Goal: Task Accomplishment & Management: Manage account settings

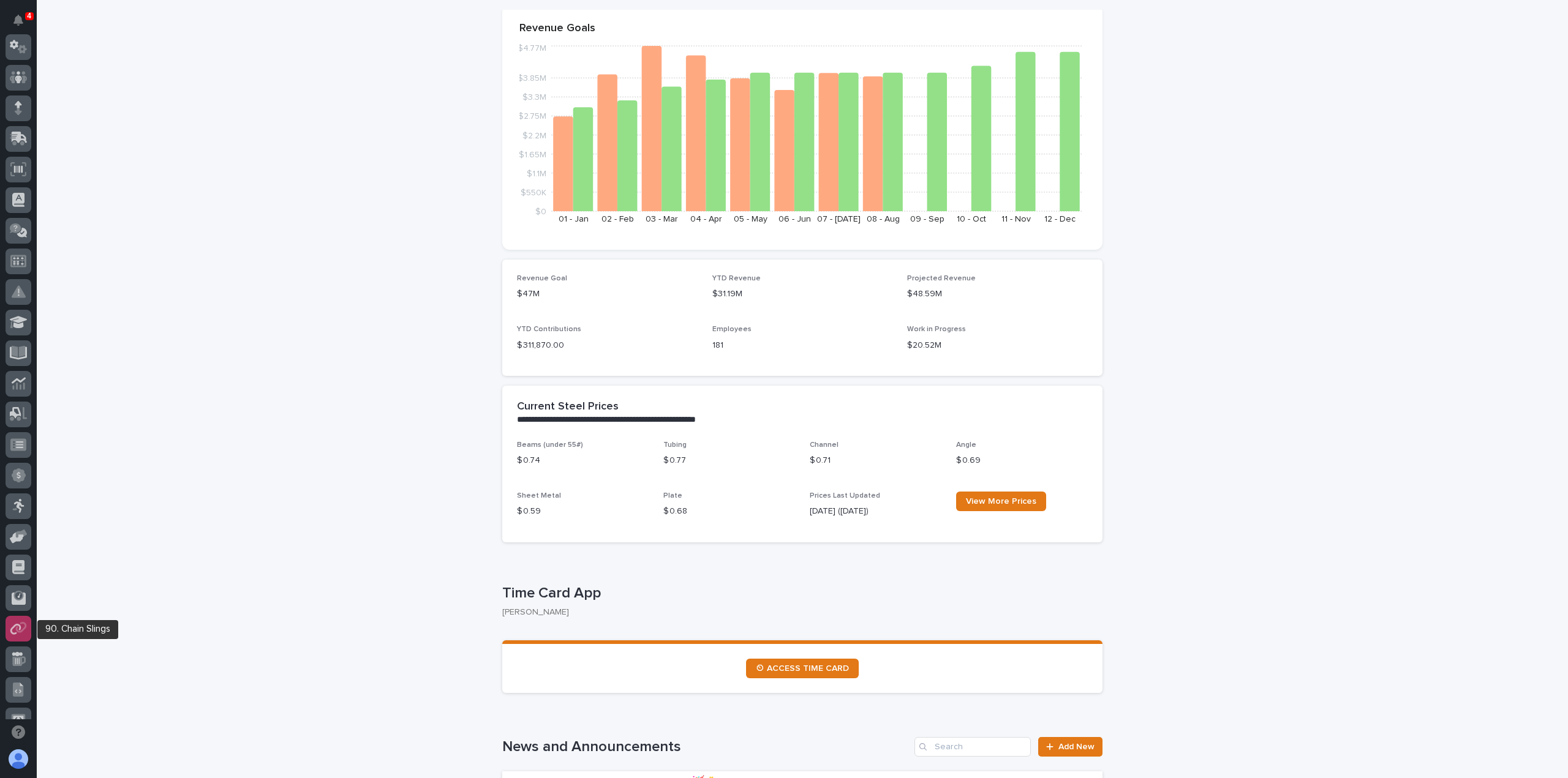
scroll to position [245, 0]
click at [18, 559] on div at bounding box center [18, 567] width 26 height 26
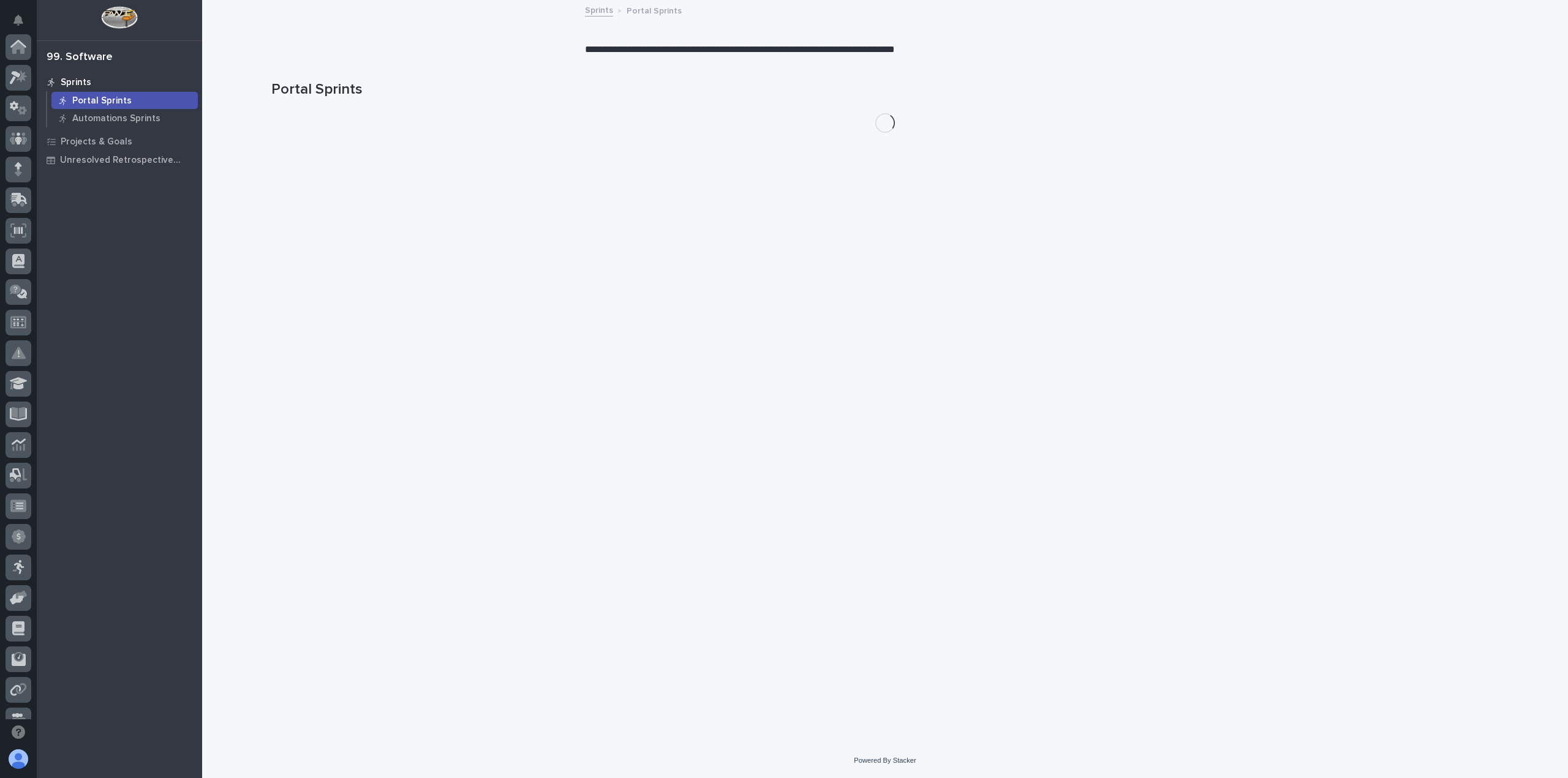
scroll to position [263, 0]
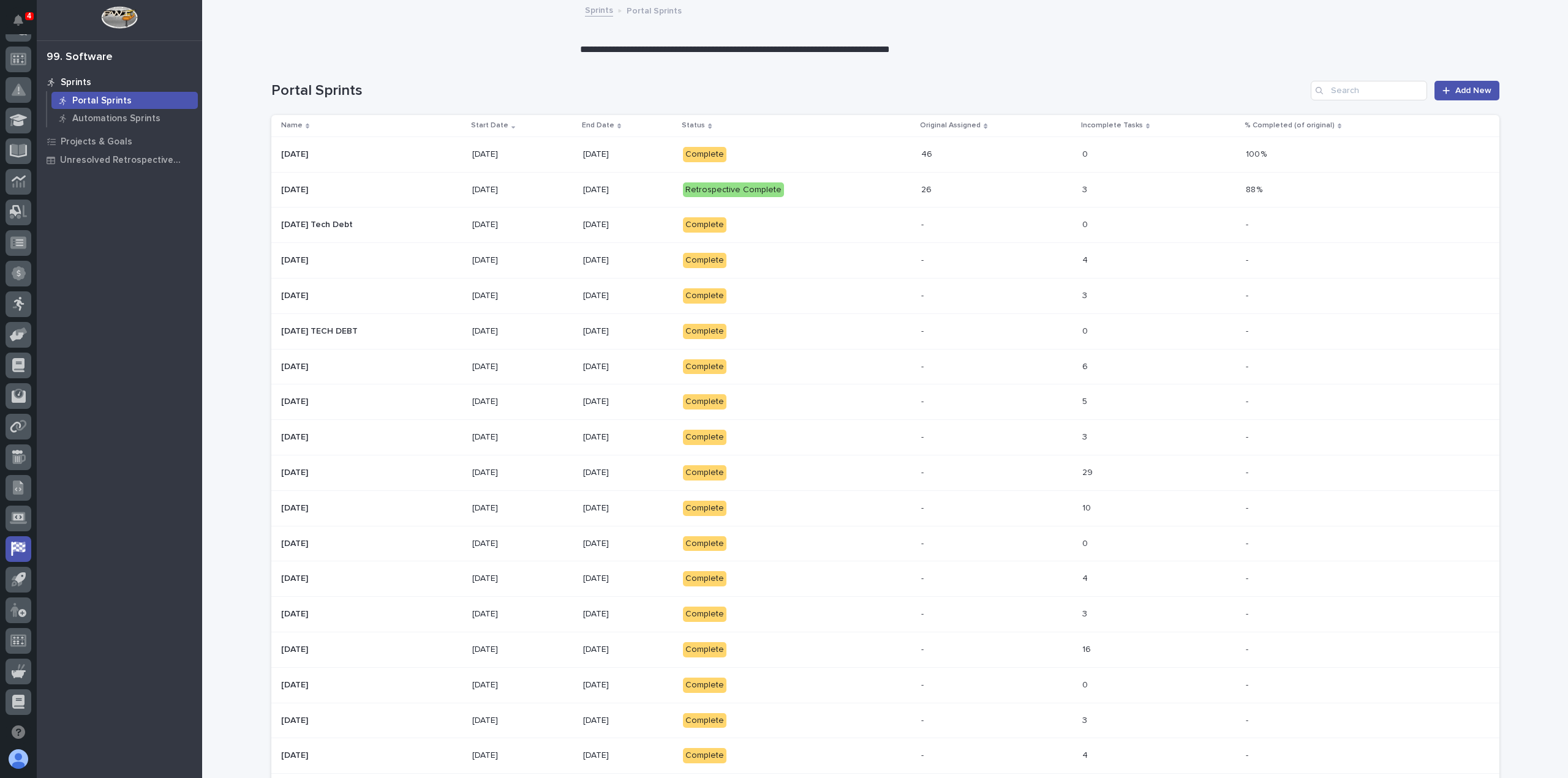
click at [846, 155] on p "Complete" at bounding box center [790, 154] width 214 height 16
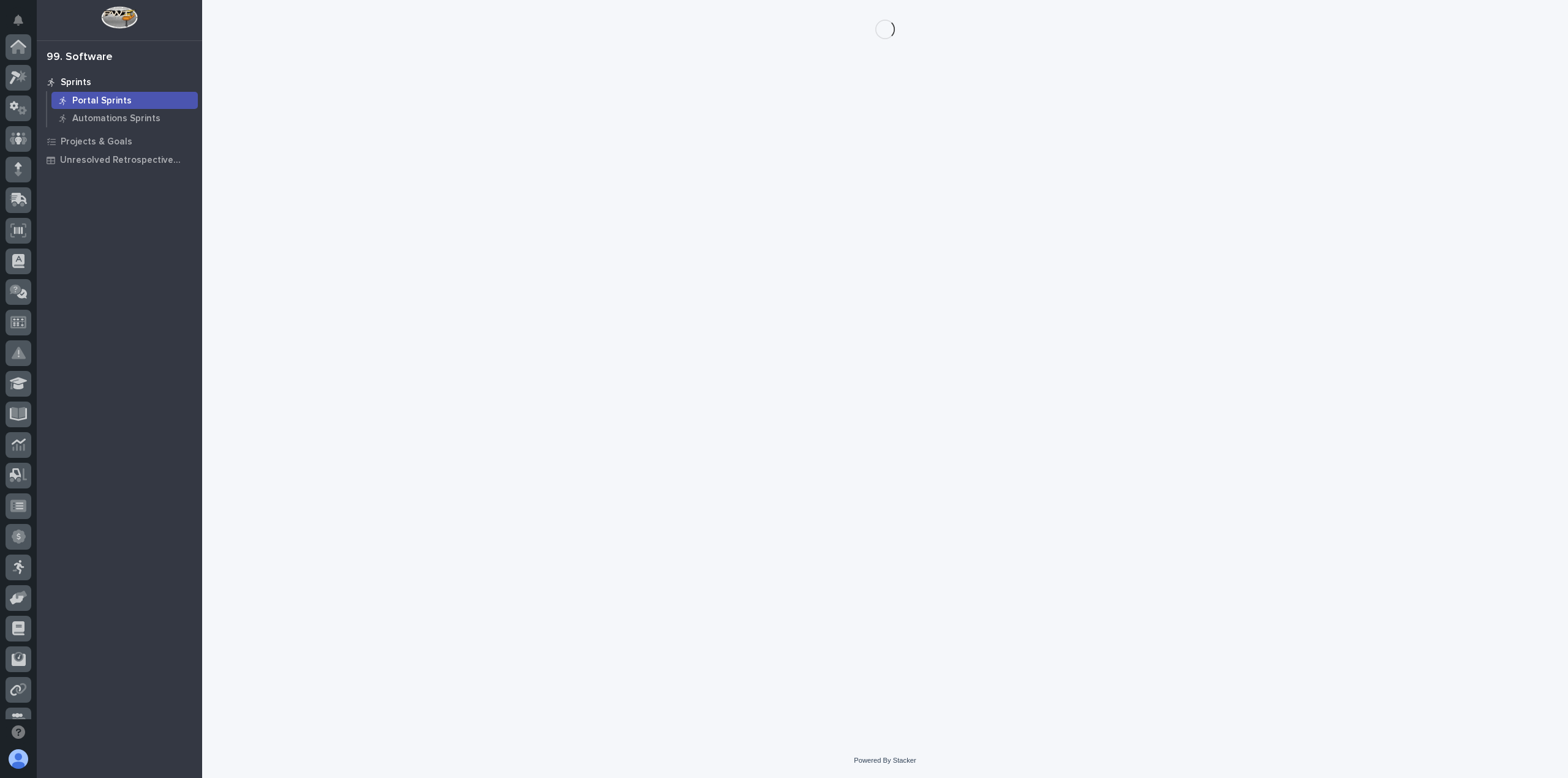
scroll to position [263, 0]
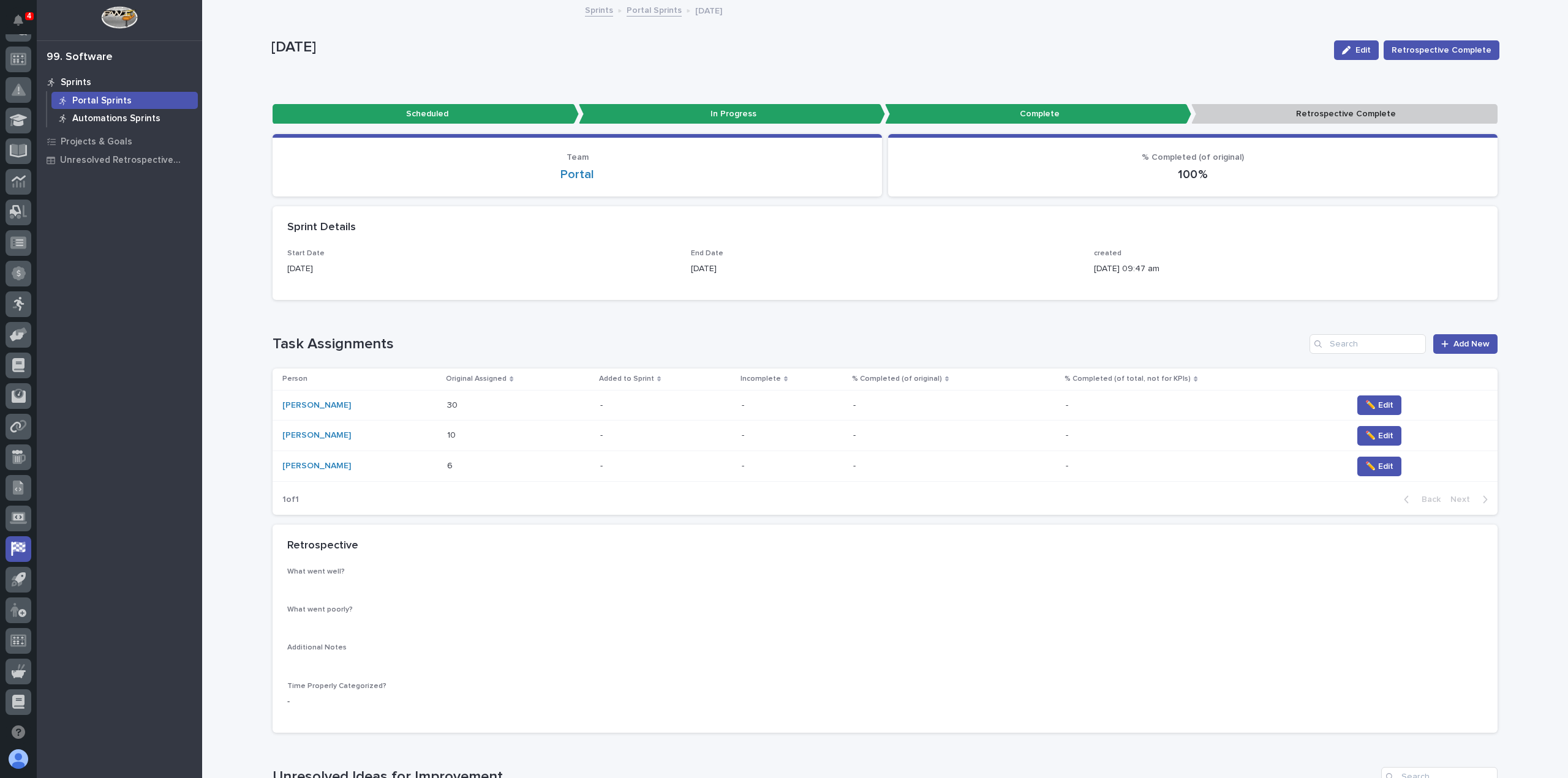
click at [108, 117] on p "Automations Sprints" at bounding box center [116, 119] width 88 height 11
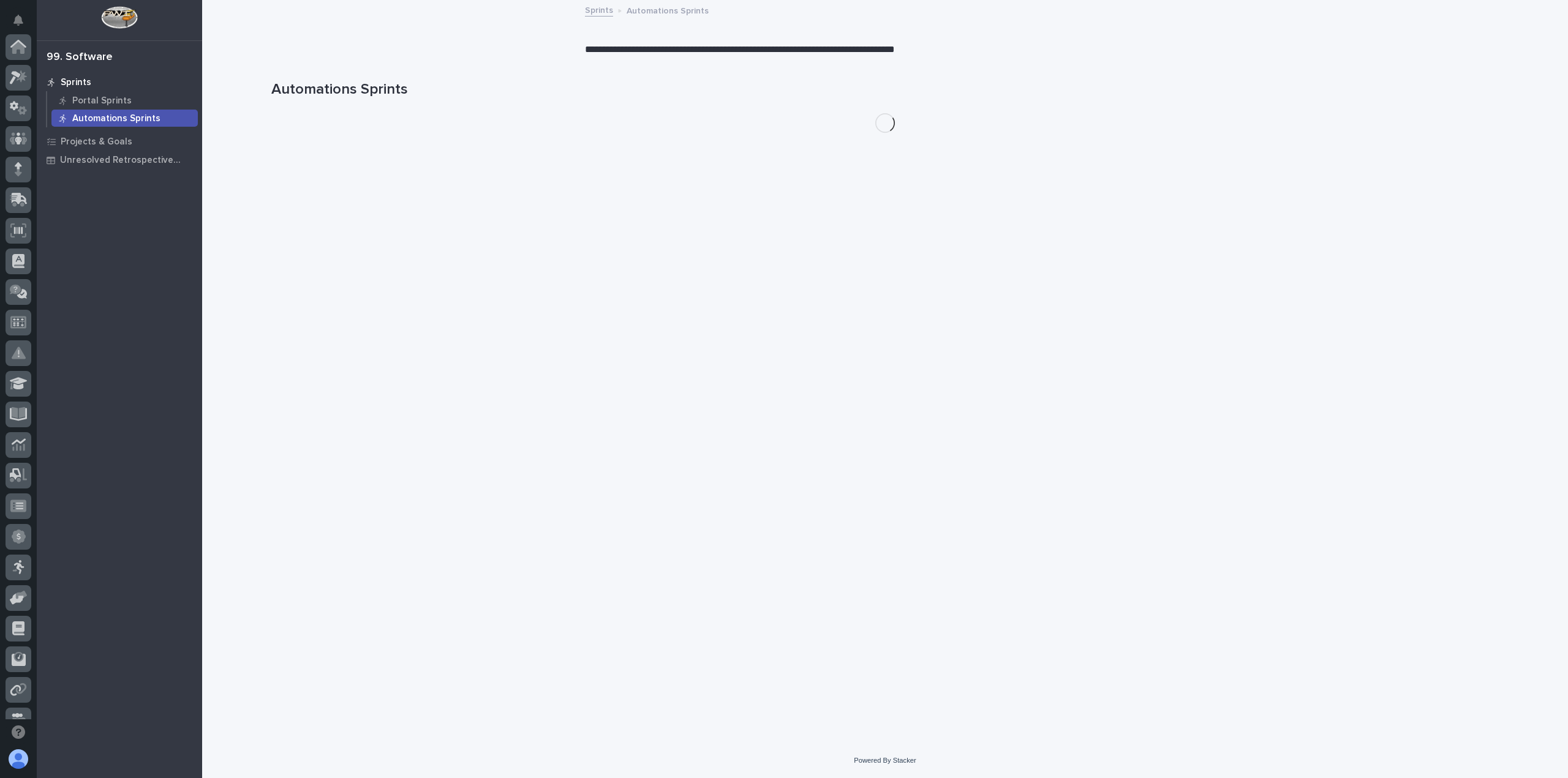
scroll to position [263, 0]
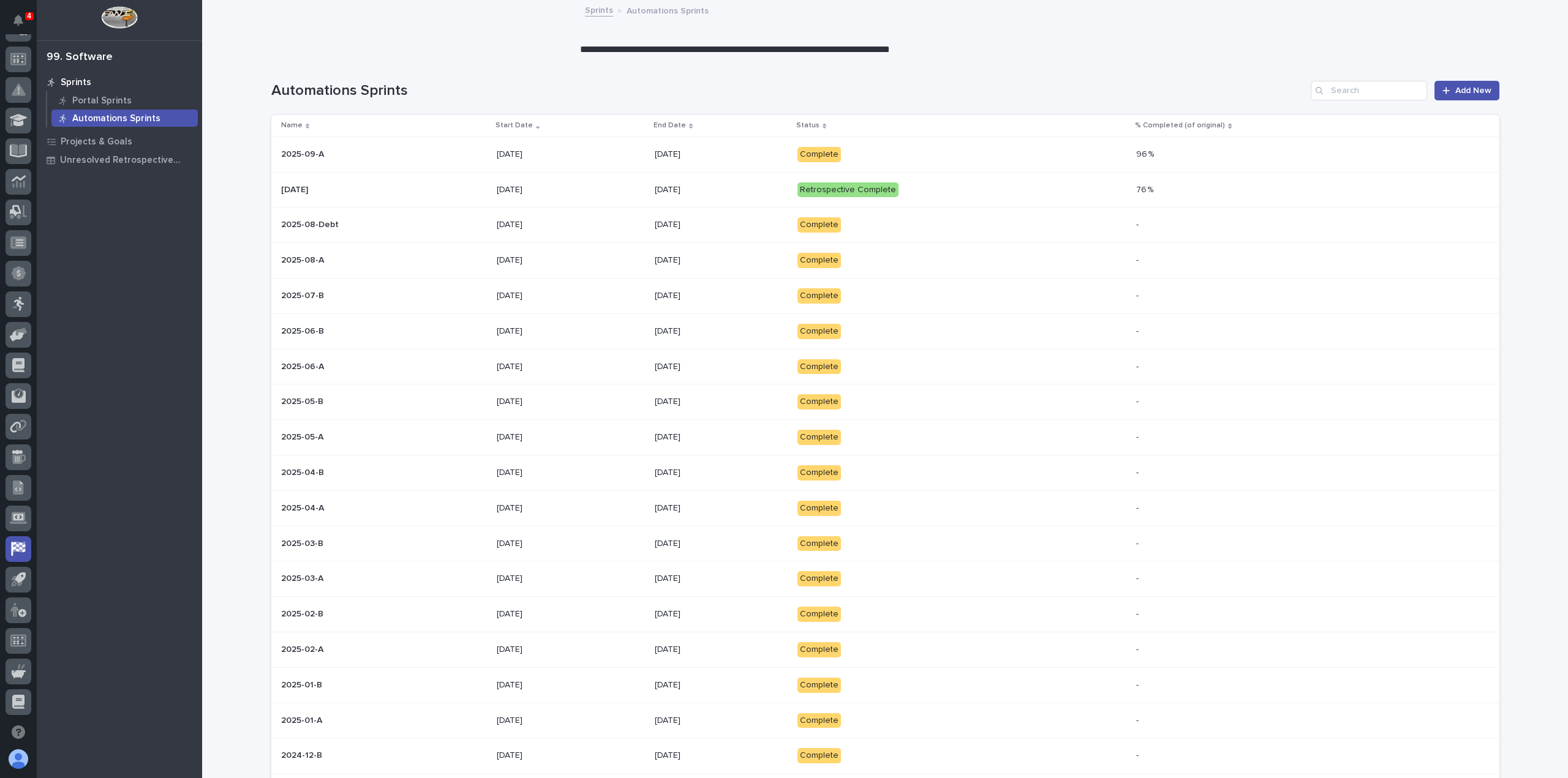
click at [948, 147] on p "Complete" at bounding box center [904, 154] width 214 height 16
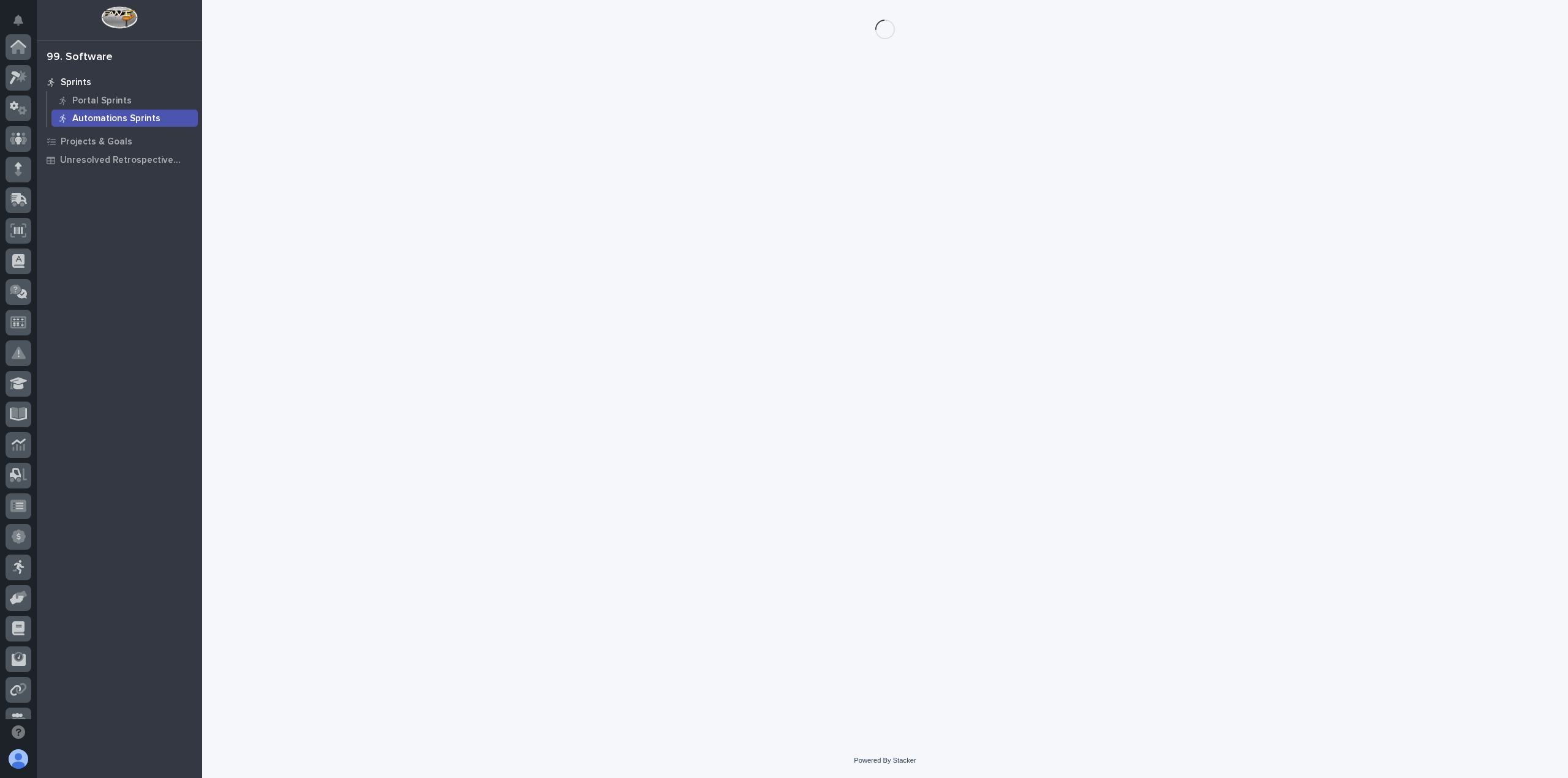
scroll to position [263, 0]
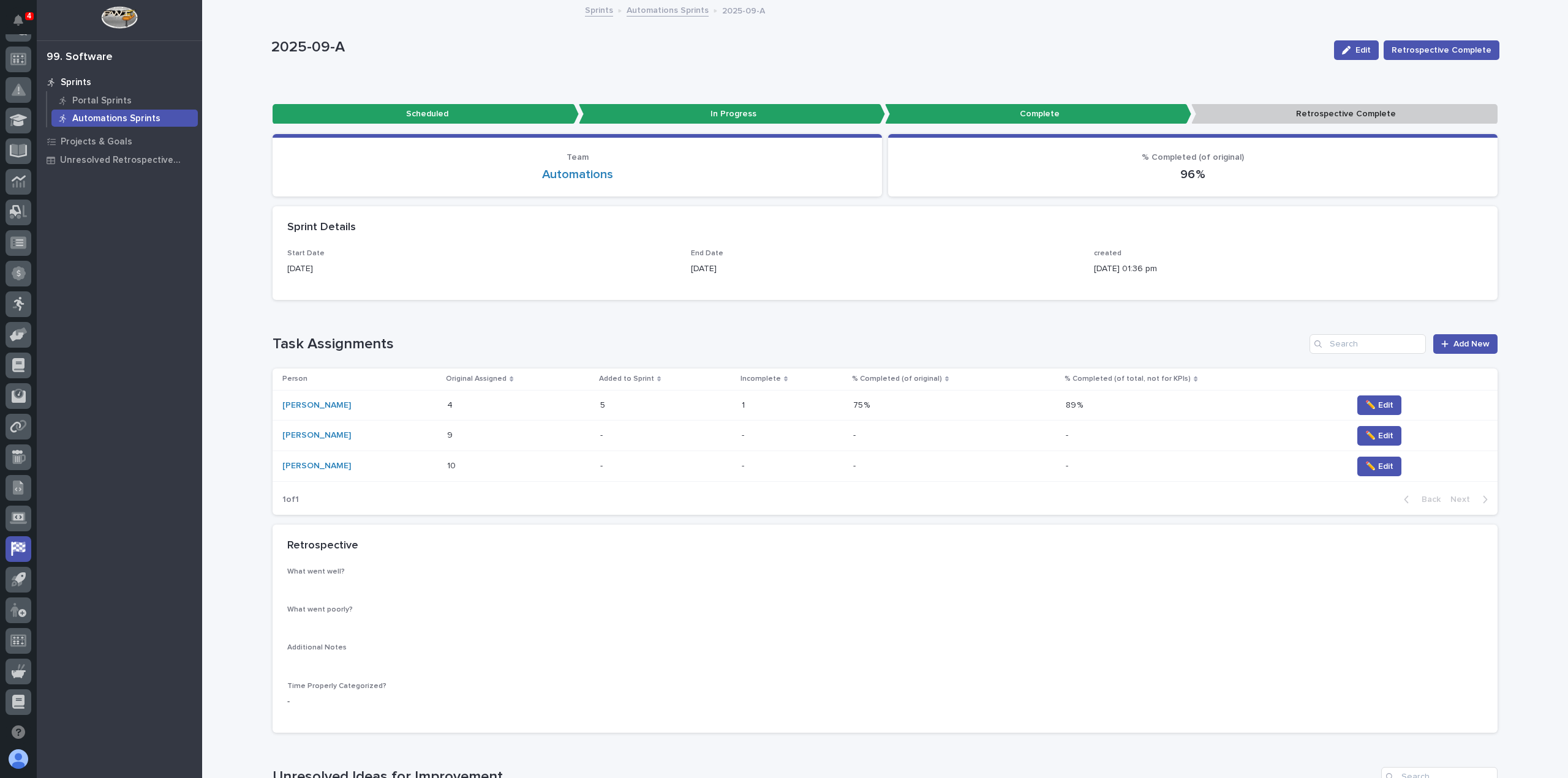
click at [633, 470] on p at bounding box center [654, 466] width 107 height 10
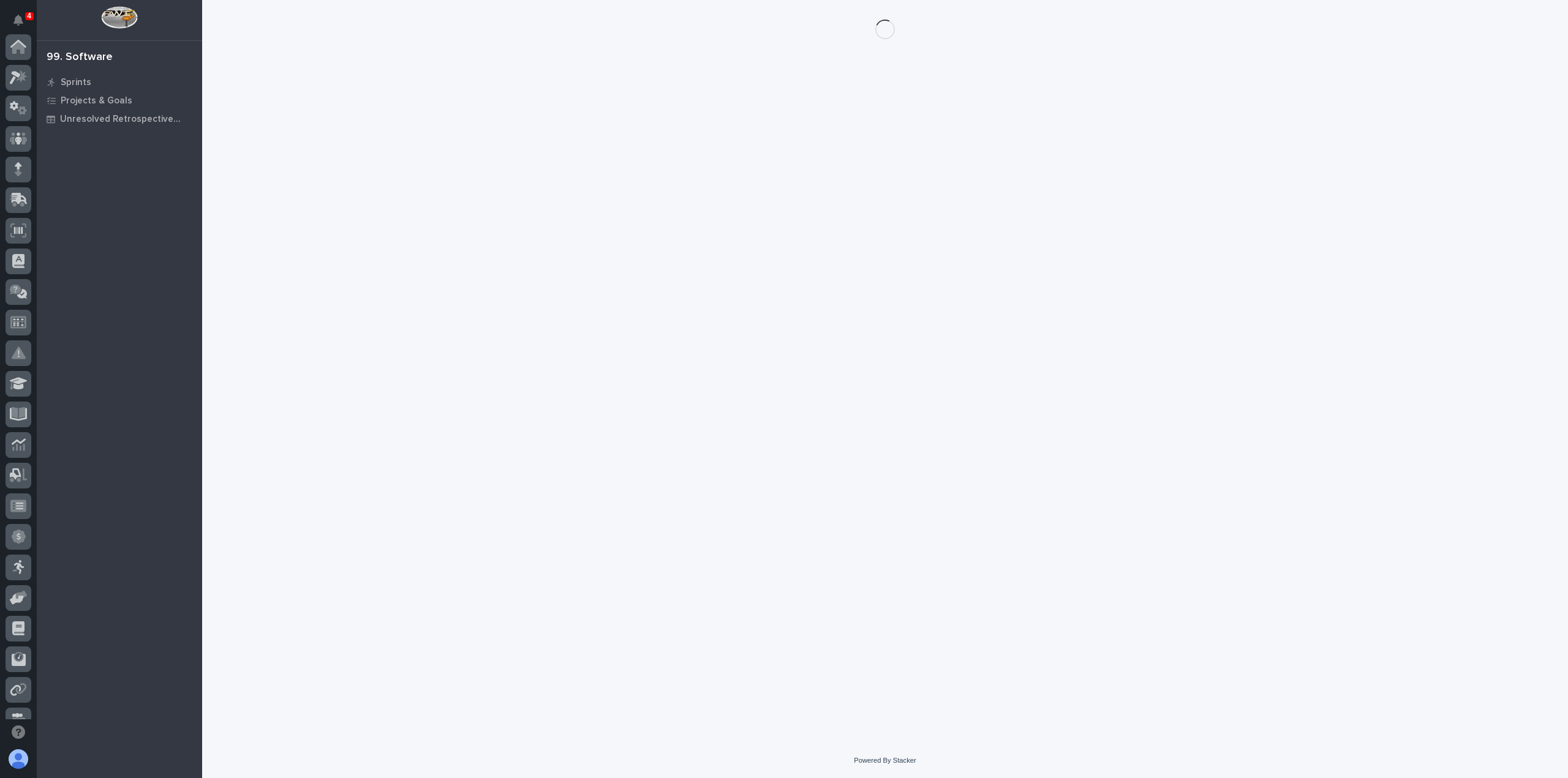
scroll to position [263, 0]
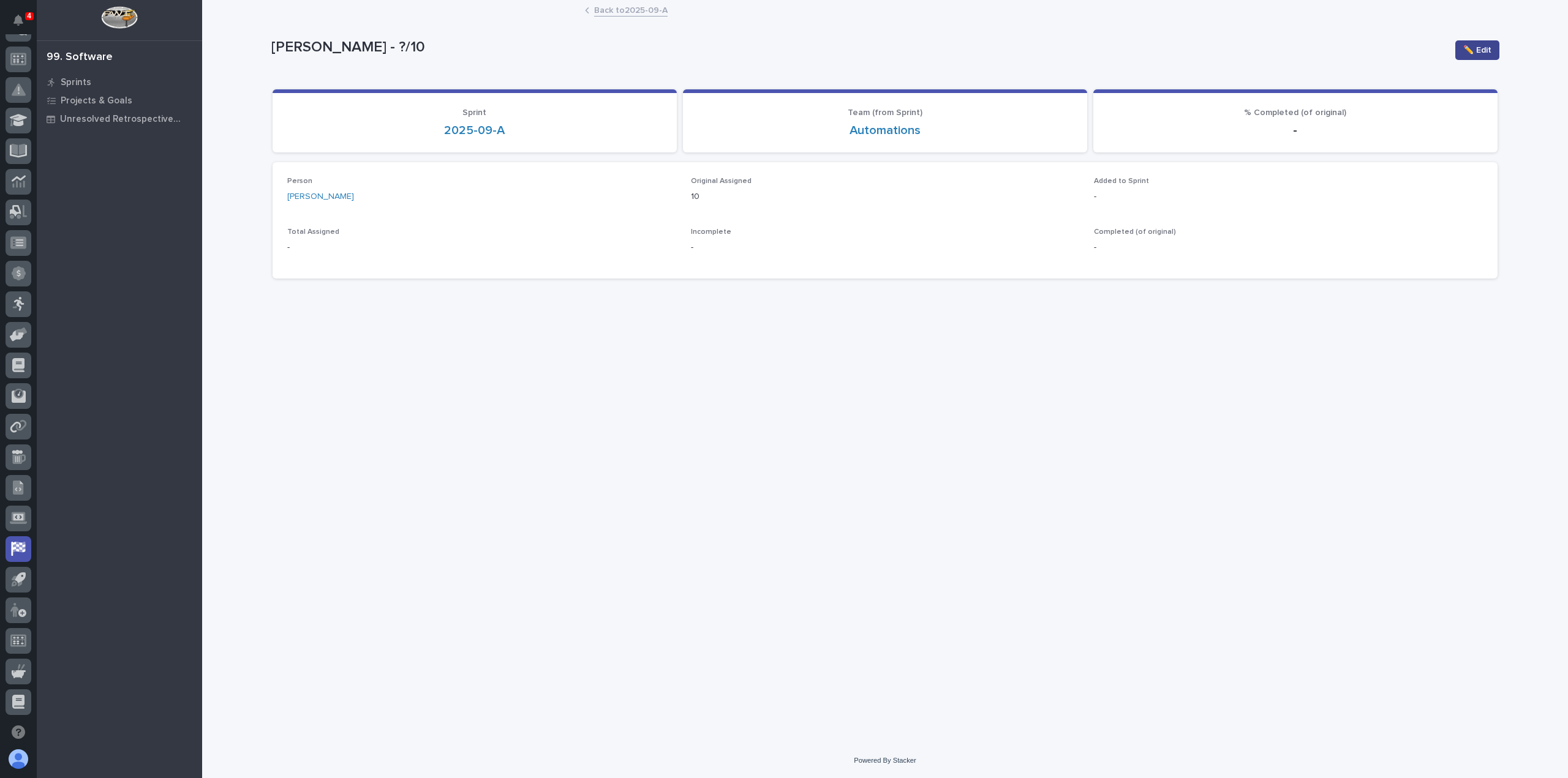
click at [1464, 51] on span "✏️ Edit" at bounding box center [1477, 50] width 28 height 12
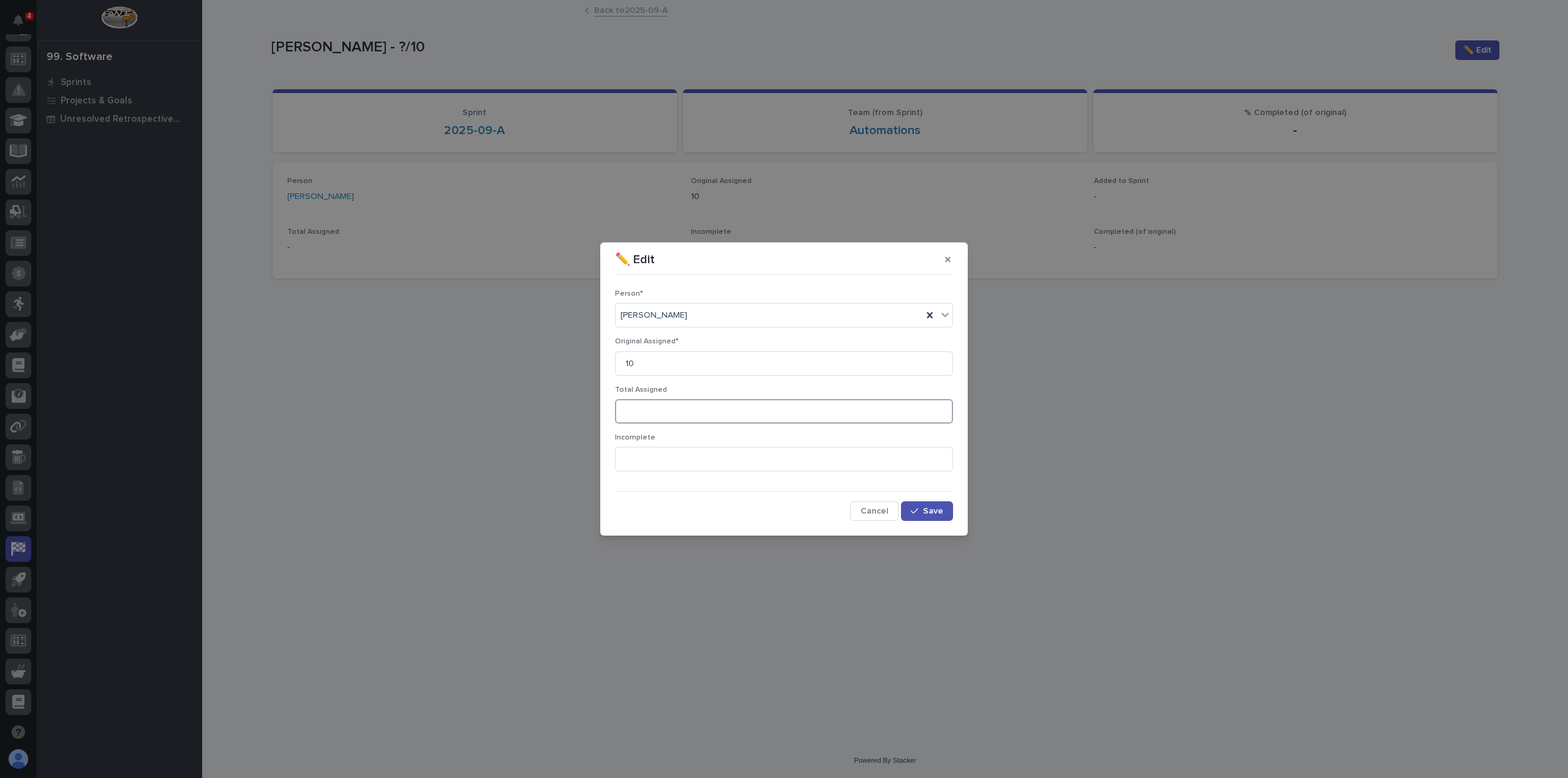
click at [654, 407] on input at bounding box center [784, 412] width 338 height 24
type input "13"
click at [635, 465] on input at bounding box center [784, 459] width 338 height 24
type input "3"
click at [925, 516] on button "Save" at bounding box center [927, 511] width 52 height 20
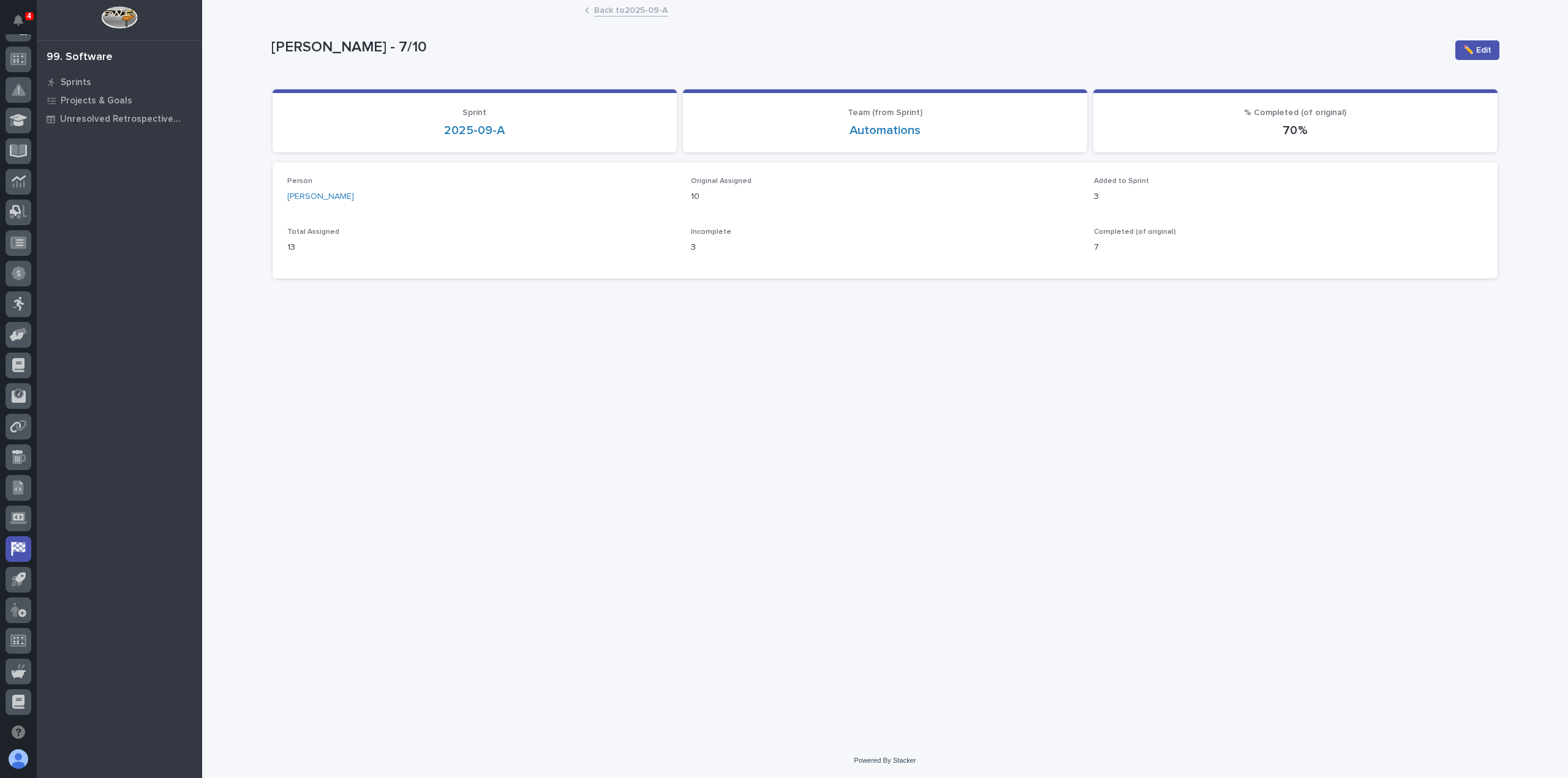
click at [611, 12] on link "Back to 2025-09-A" at bounding box center [631, 10] width 73 height 14
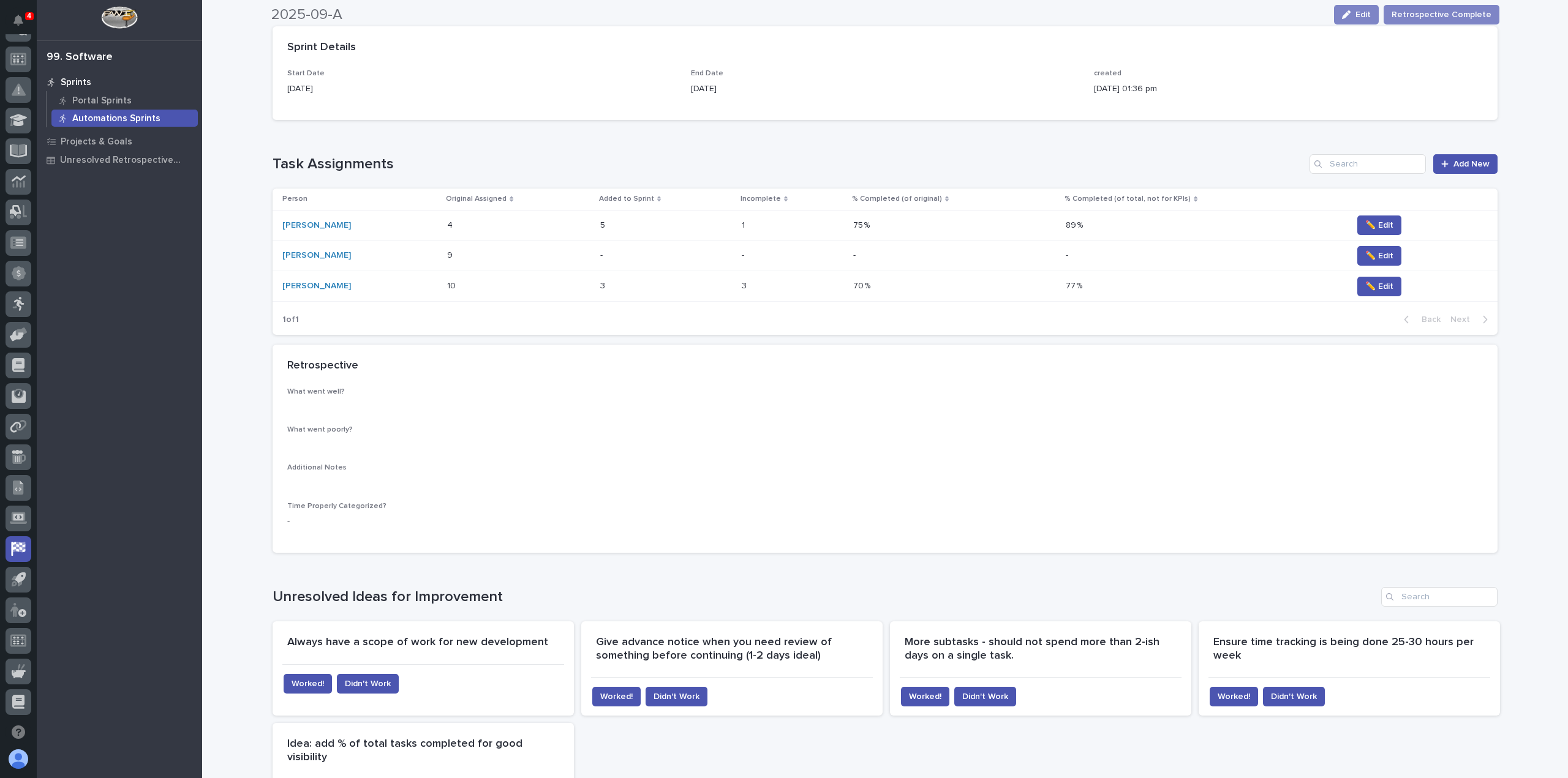
scroll to position [183, 0]
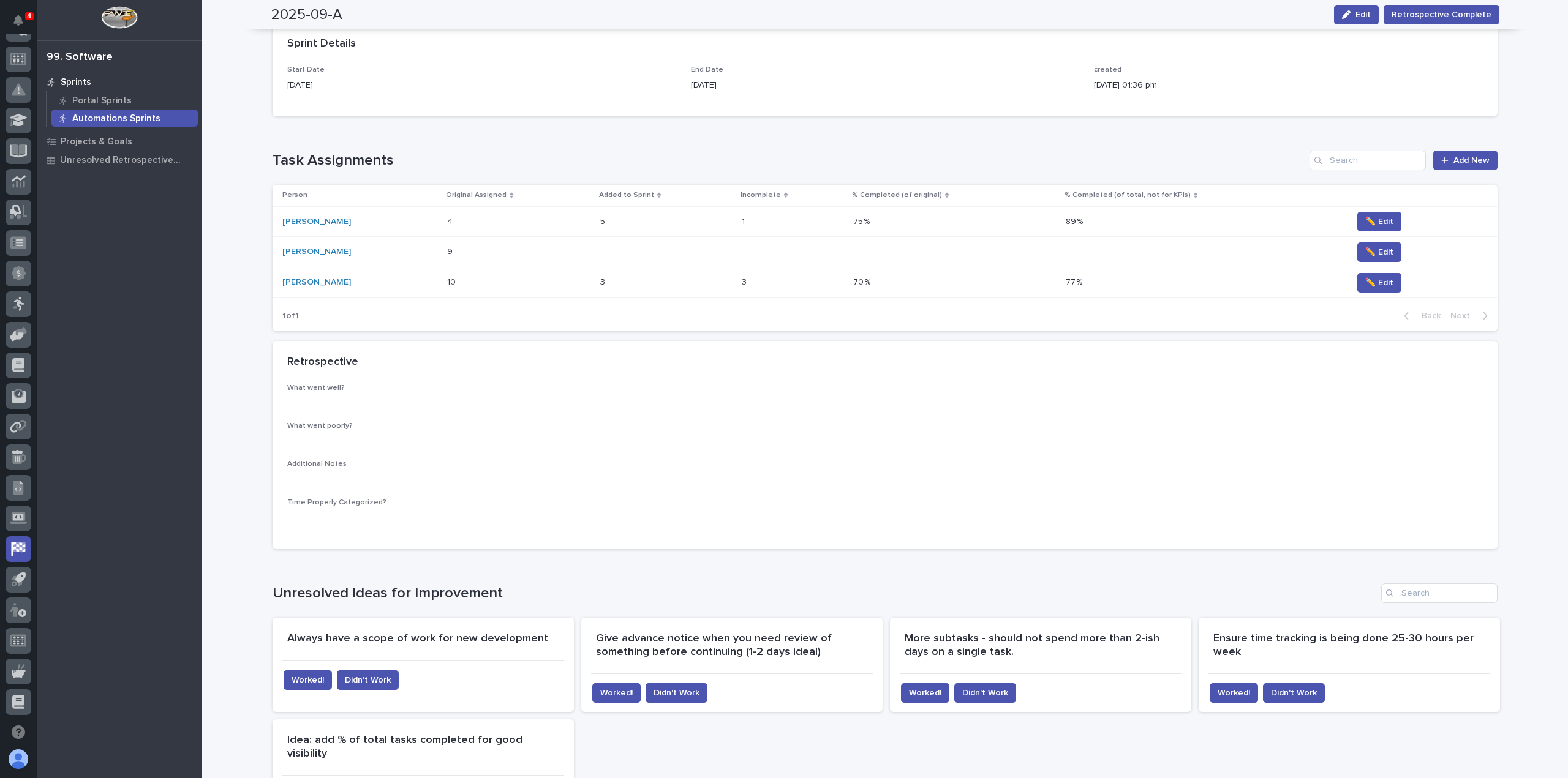
click at [619, 256] on td "- -" at bounding box center [666, 252] width 141 height 31
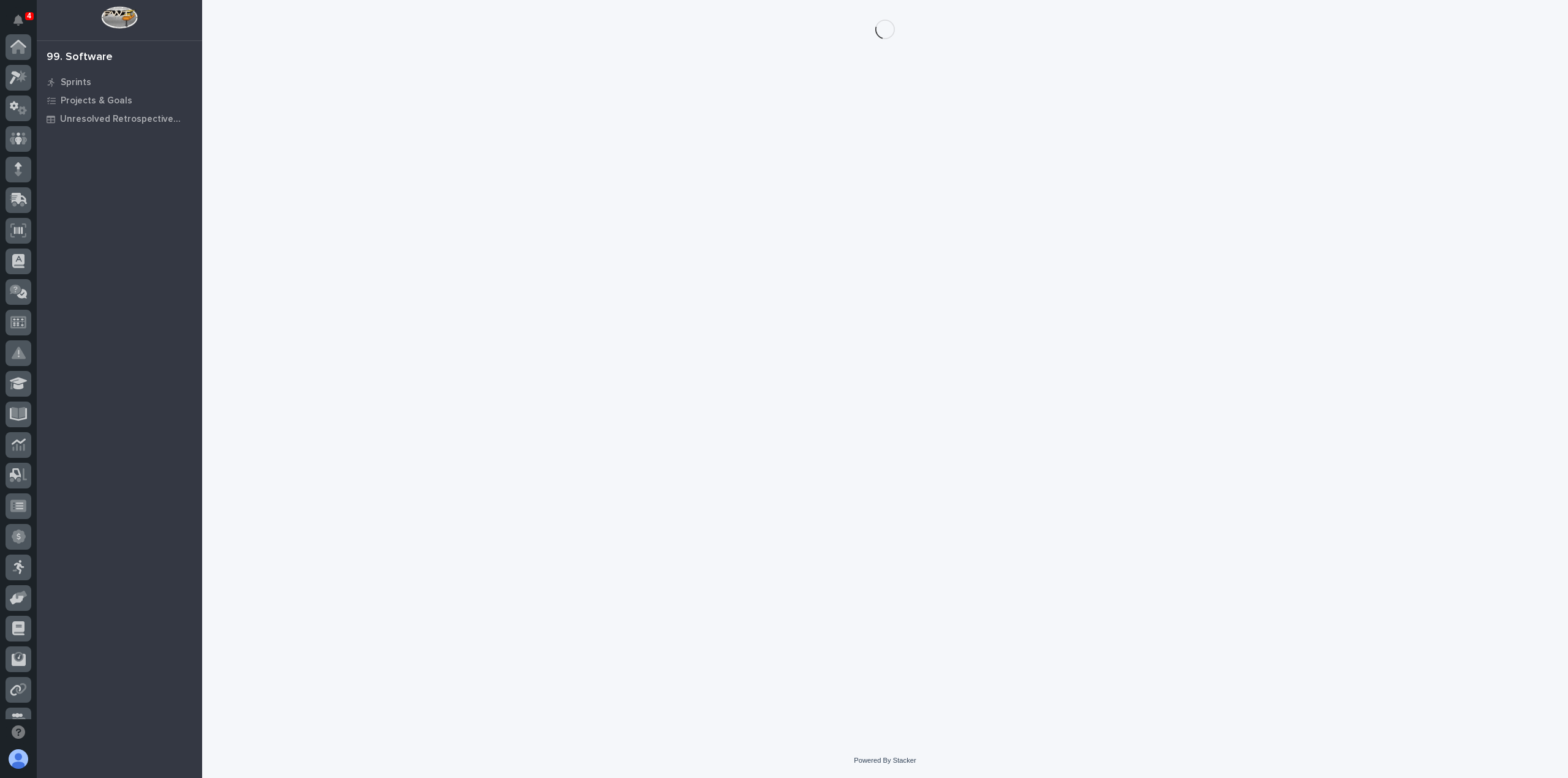
scroll to position [263, 0]
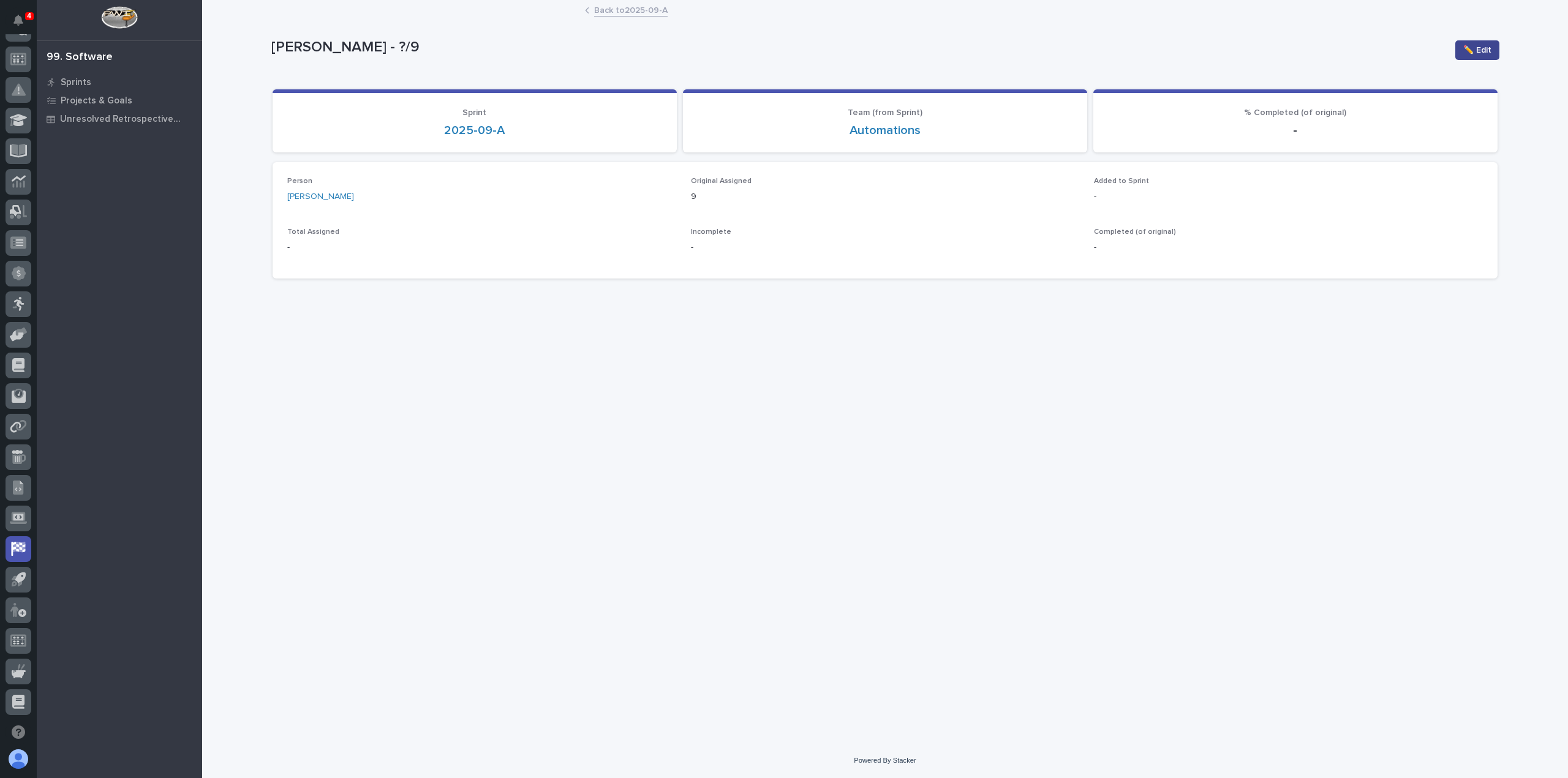
click at [1471, 48] on span "✏️ Edit" at bounding box center [1477, 50] width 28 height 12
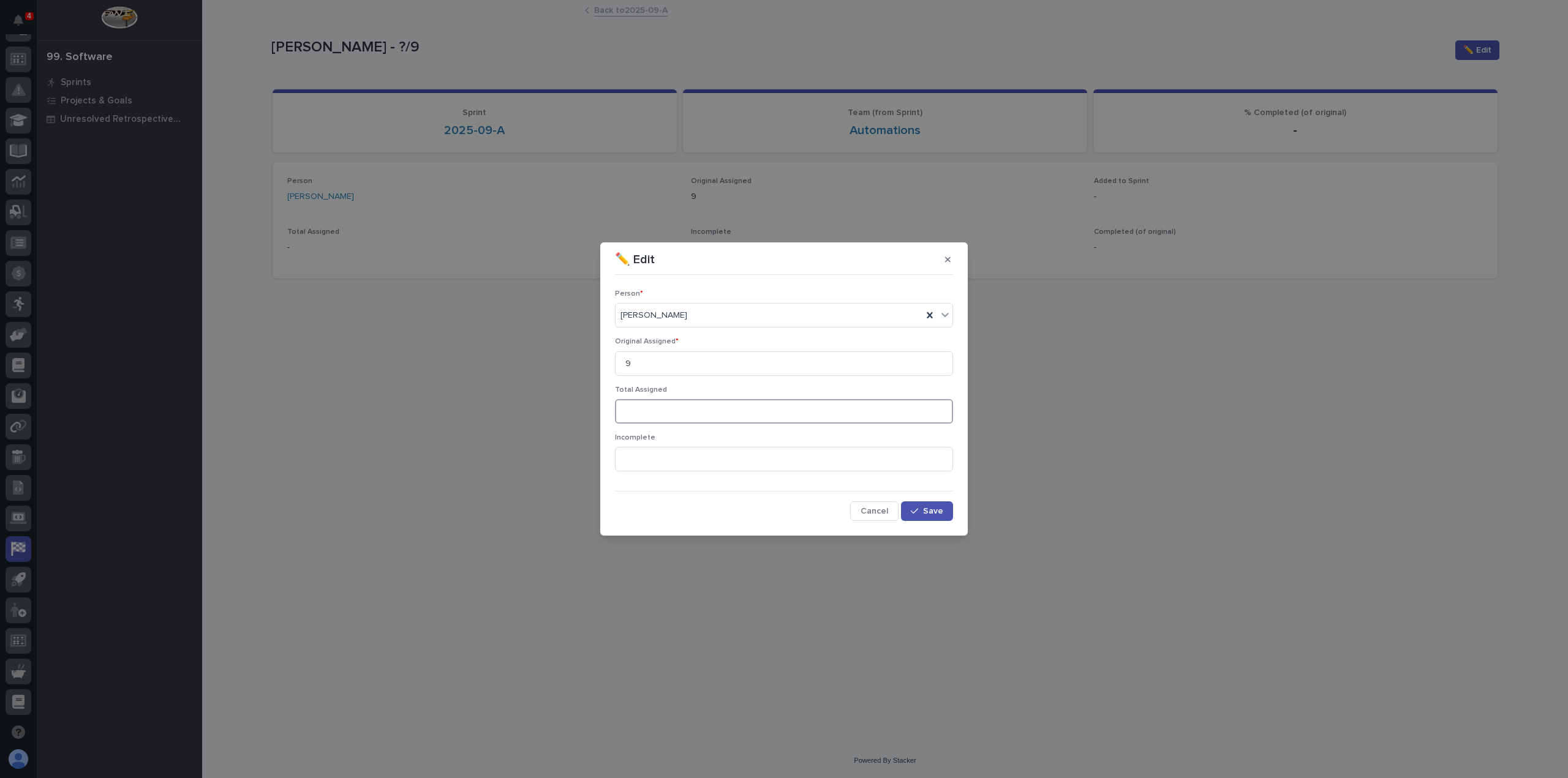
click at [667, 411] on input at bounding box center [784, 412] width 338 height 24
type input "9"
click at [653, 459] on input at bounding box center [784, 459] width 338 height 24
type input "4"
click at [931, 512] on span "Save" at bounding box center [933, 511] width 20 height 9
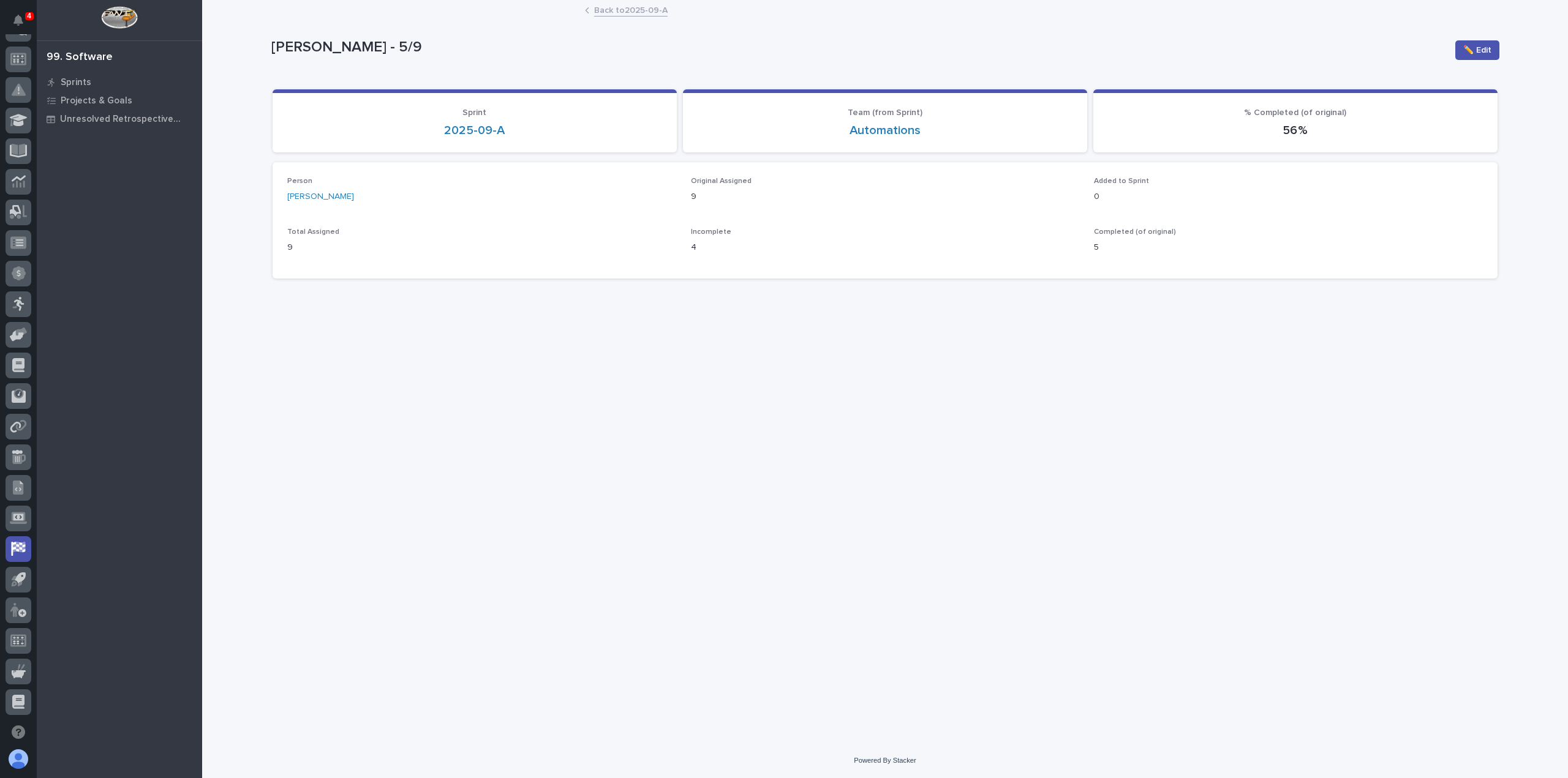
click at [636, 8] on link "Back to 2025-09-A" at bounding box center [631, 10] width 73 height 14
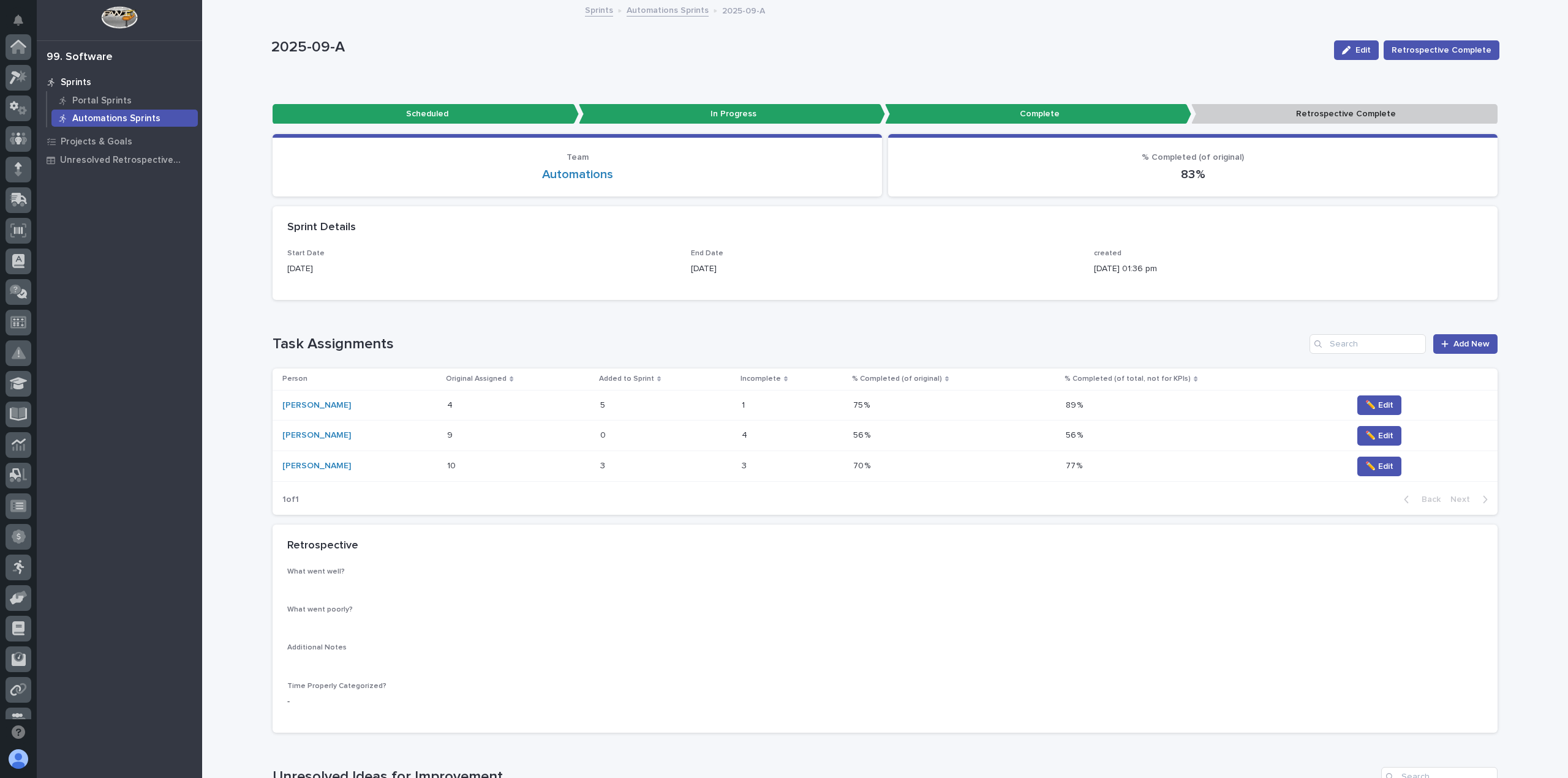
scroll to position [263, 0]
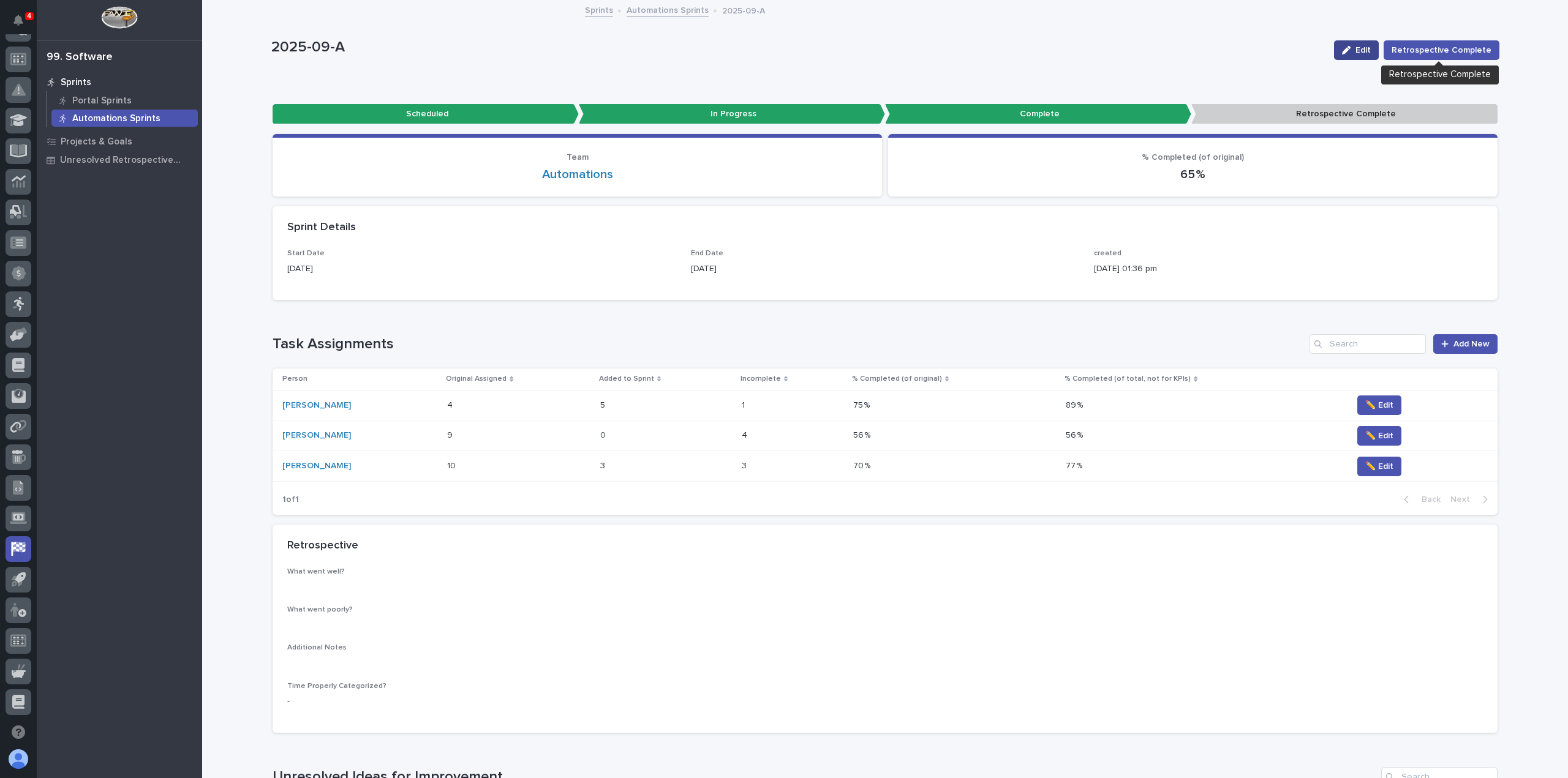
click at [1371, 49] on span "Edit" at bounding box center [1363, 50] width 16 height 9
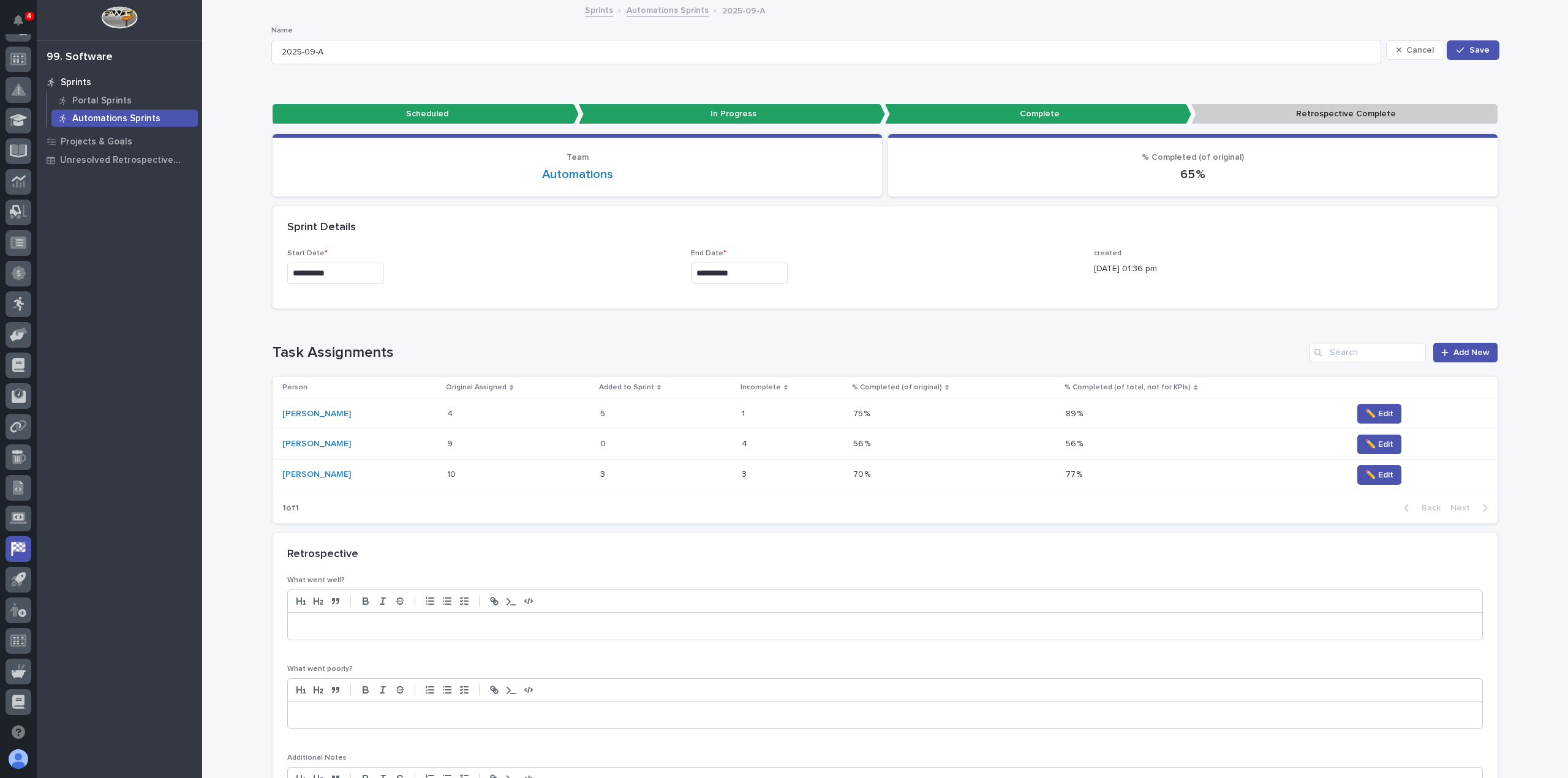
scroll to position [122, 0]
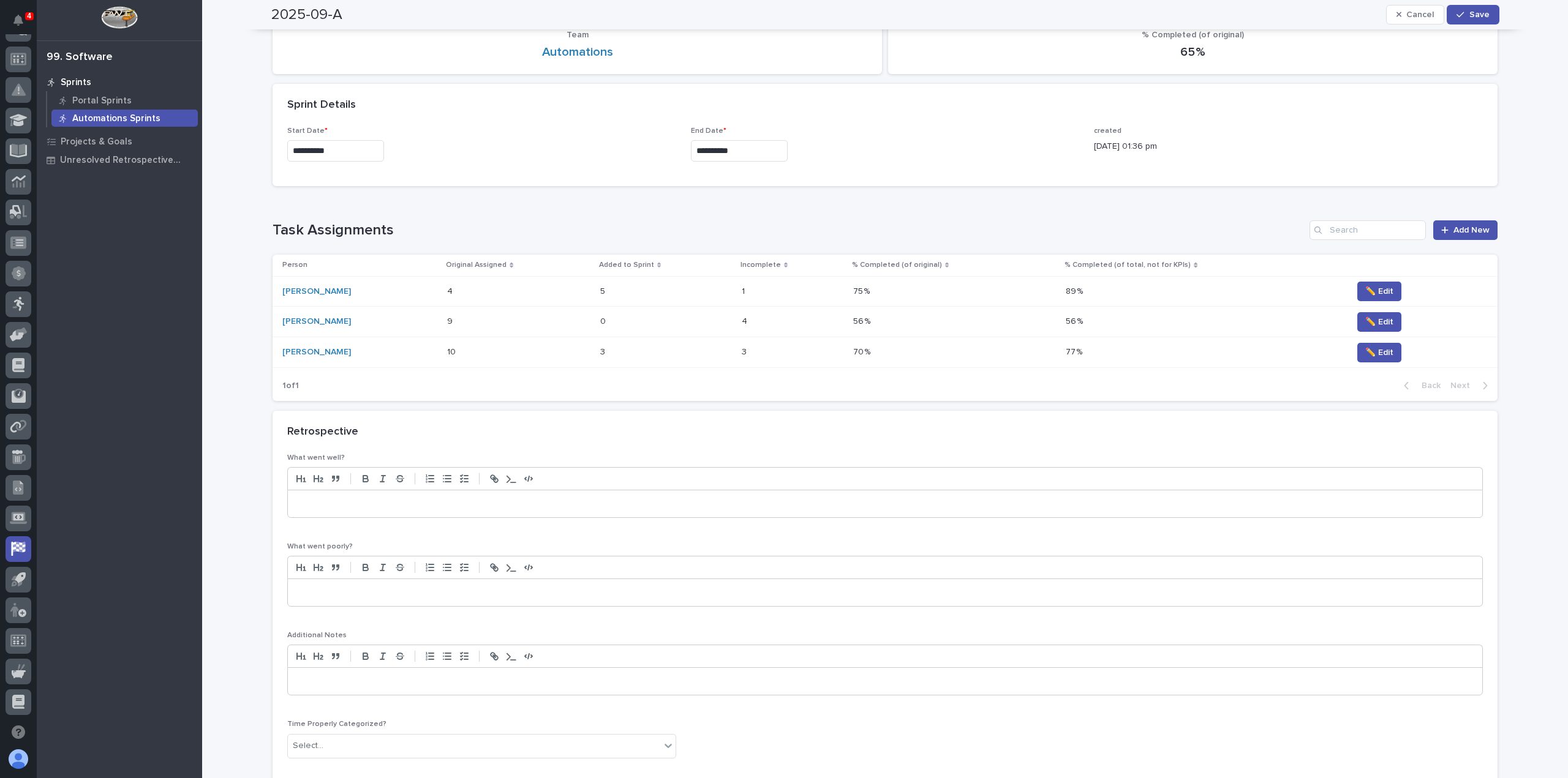
click at [344, 505] on p at bounding box center [885, 504] width 1176 height 12
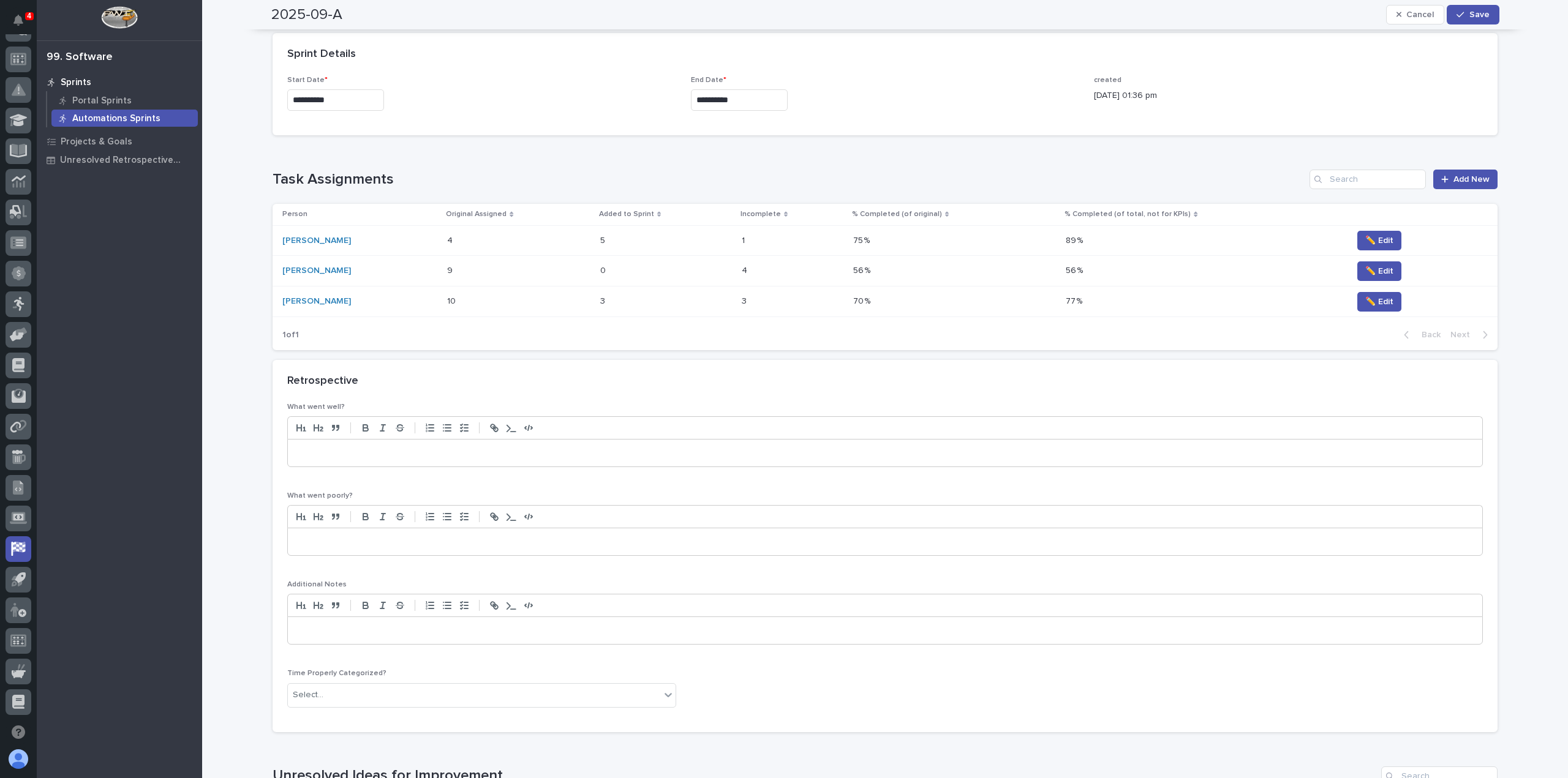
scroll to position [245, 0]
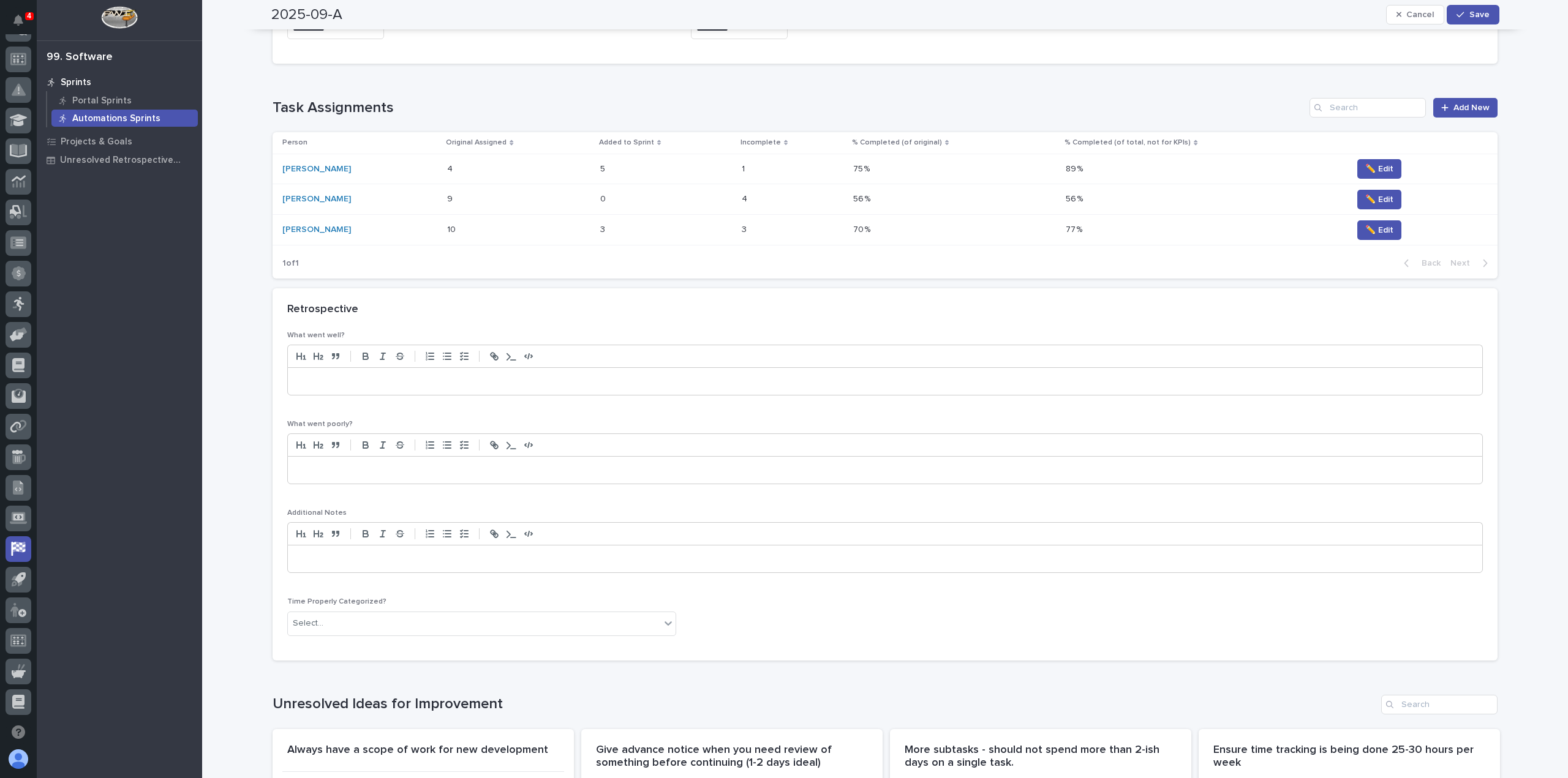
click at [371, 472] on p at bounding box center [885, 470] width 1176 height 12
click at [322, 382] on p at bounding box center [885, 381] width 1176 height 12
click at [492, 468] on p "**********" at bounding box center [885, 470] width 1177 height 12
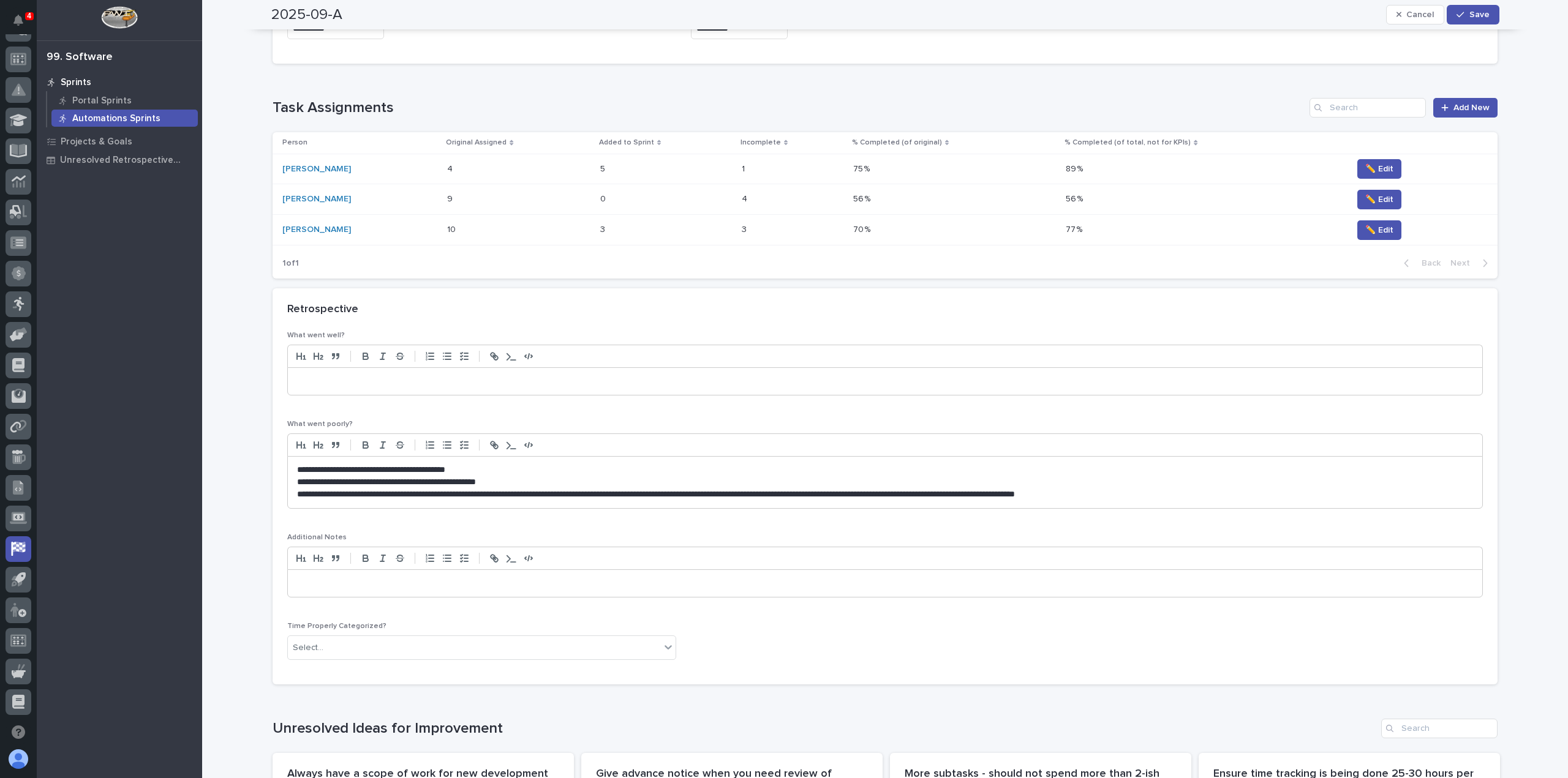
click at [1176, 491] on p "**********" at bounding box center [885, 495] width 1177 height 12
click at [1475, 14] on span "Save" at bounding box center [1480, 14] width 20 height 9
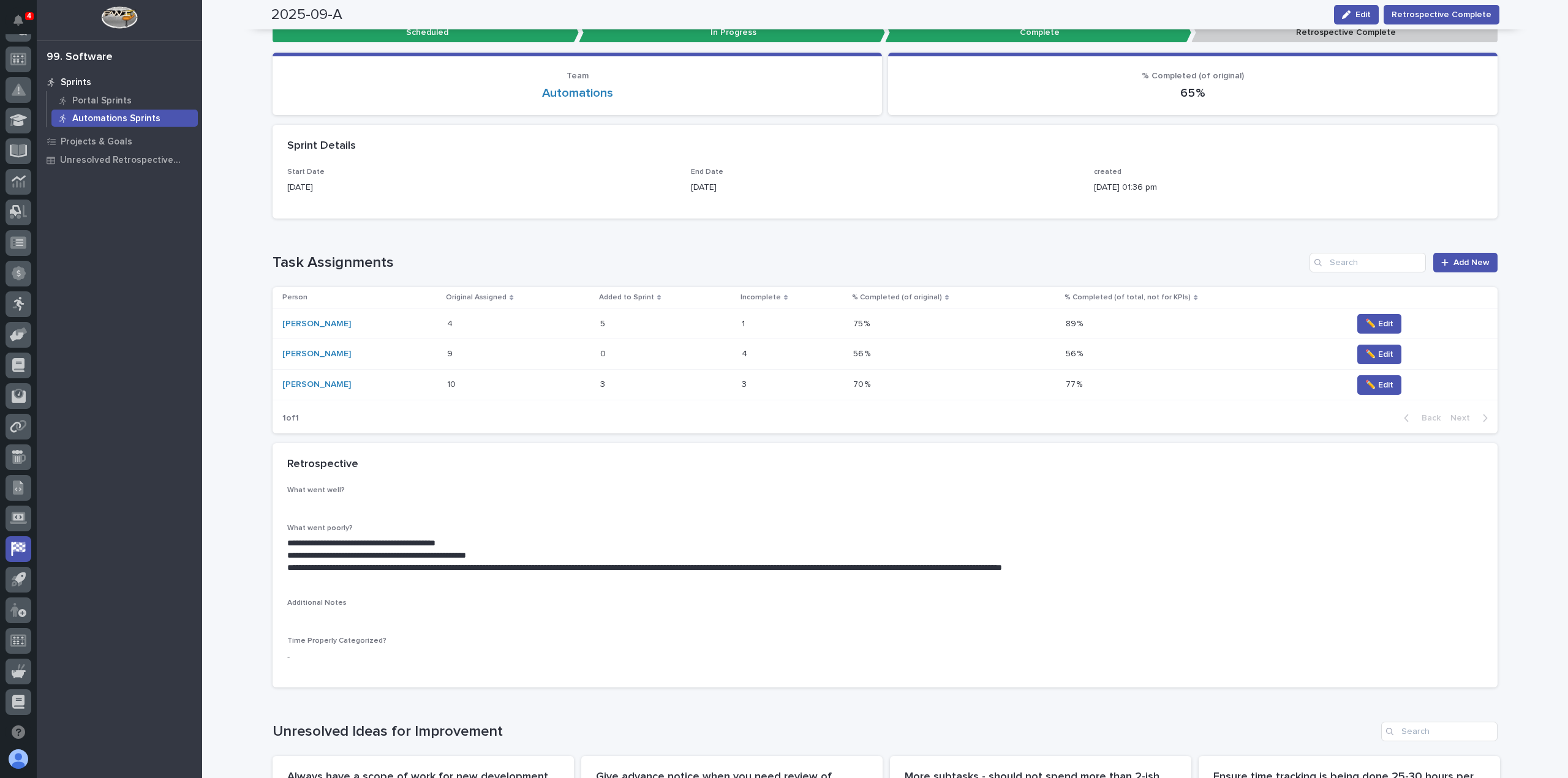
scroll to position [0, 0]
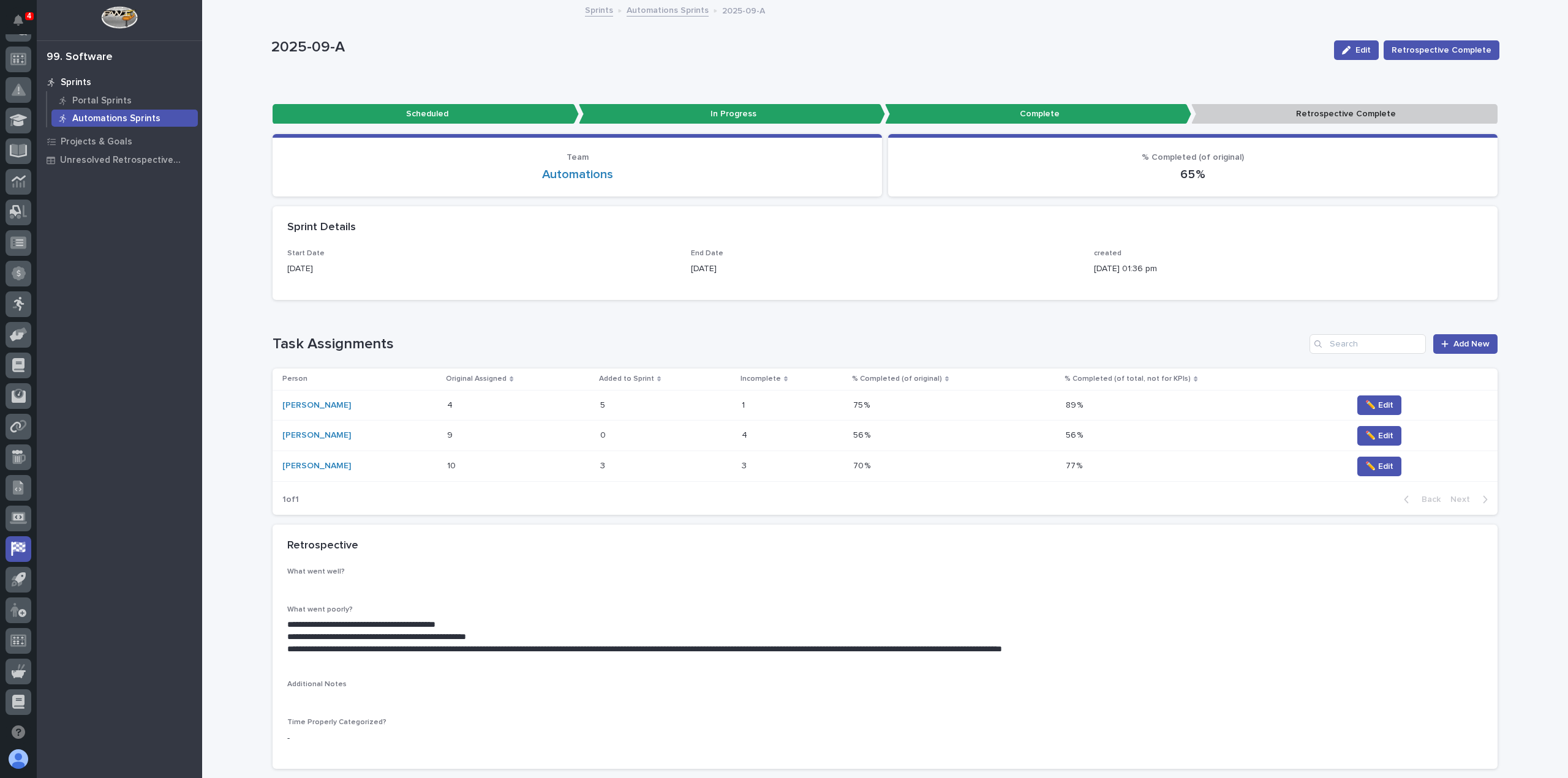
click at [122, 118] on p "Automations Sprints" at bounding box center [116, 119] width 88 height 11
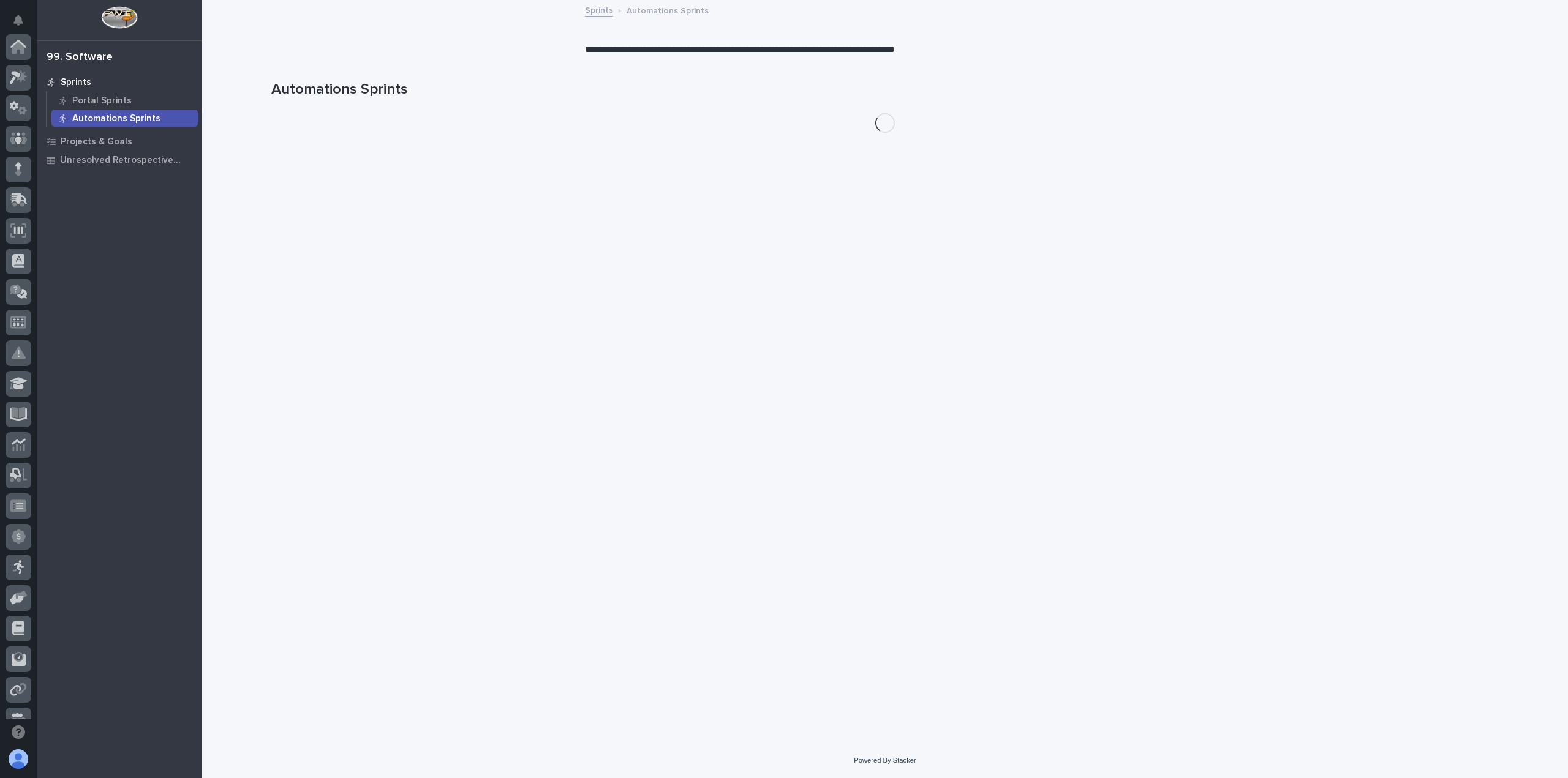
scroll to position [263, 0]
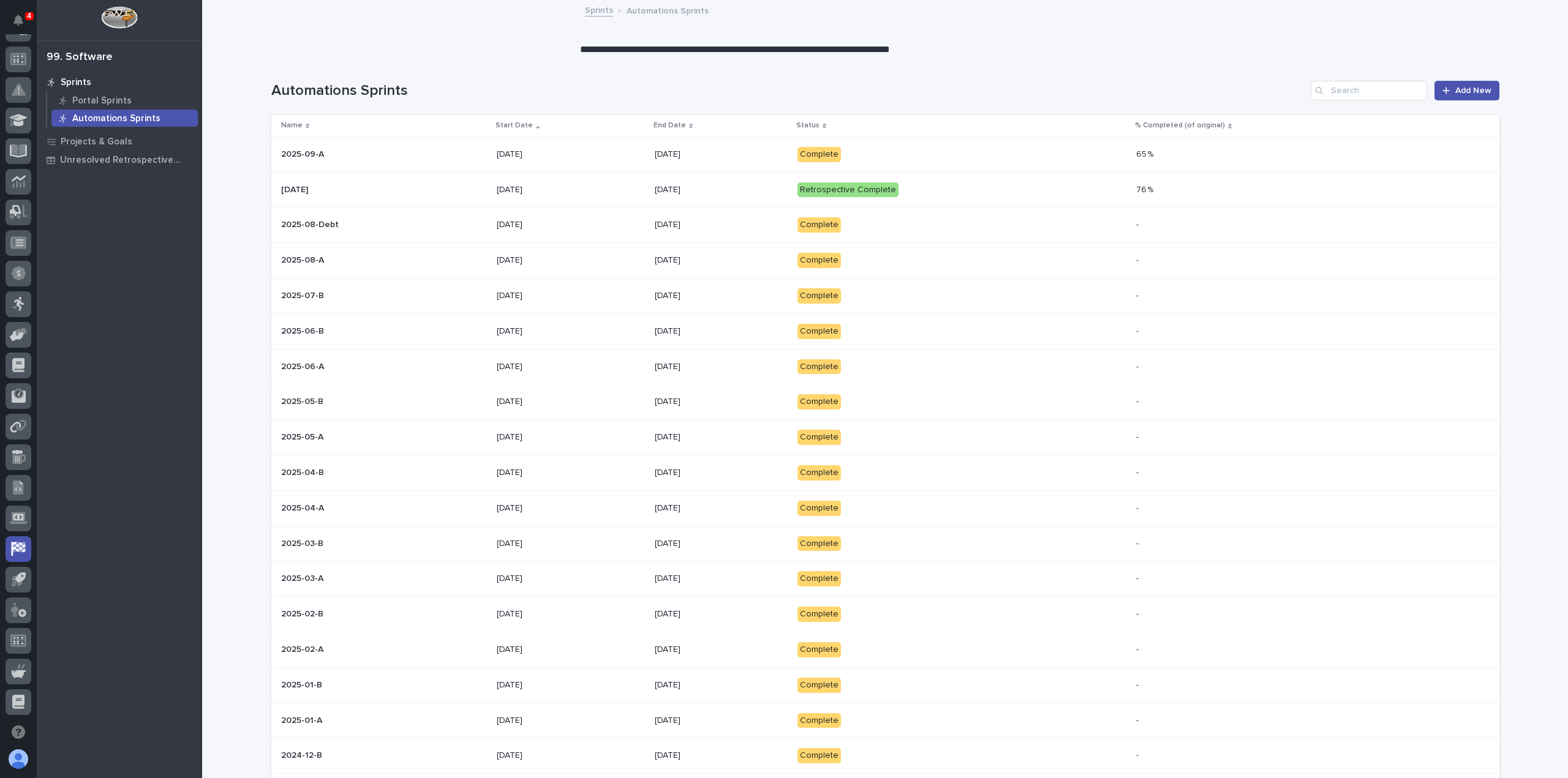
click at [964, 150] on p "Complete" at bounding box center [904, 154] width 214 height 16
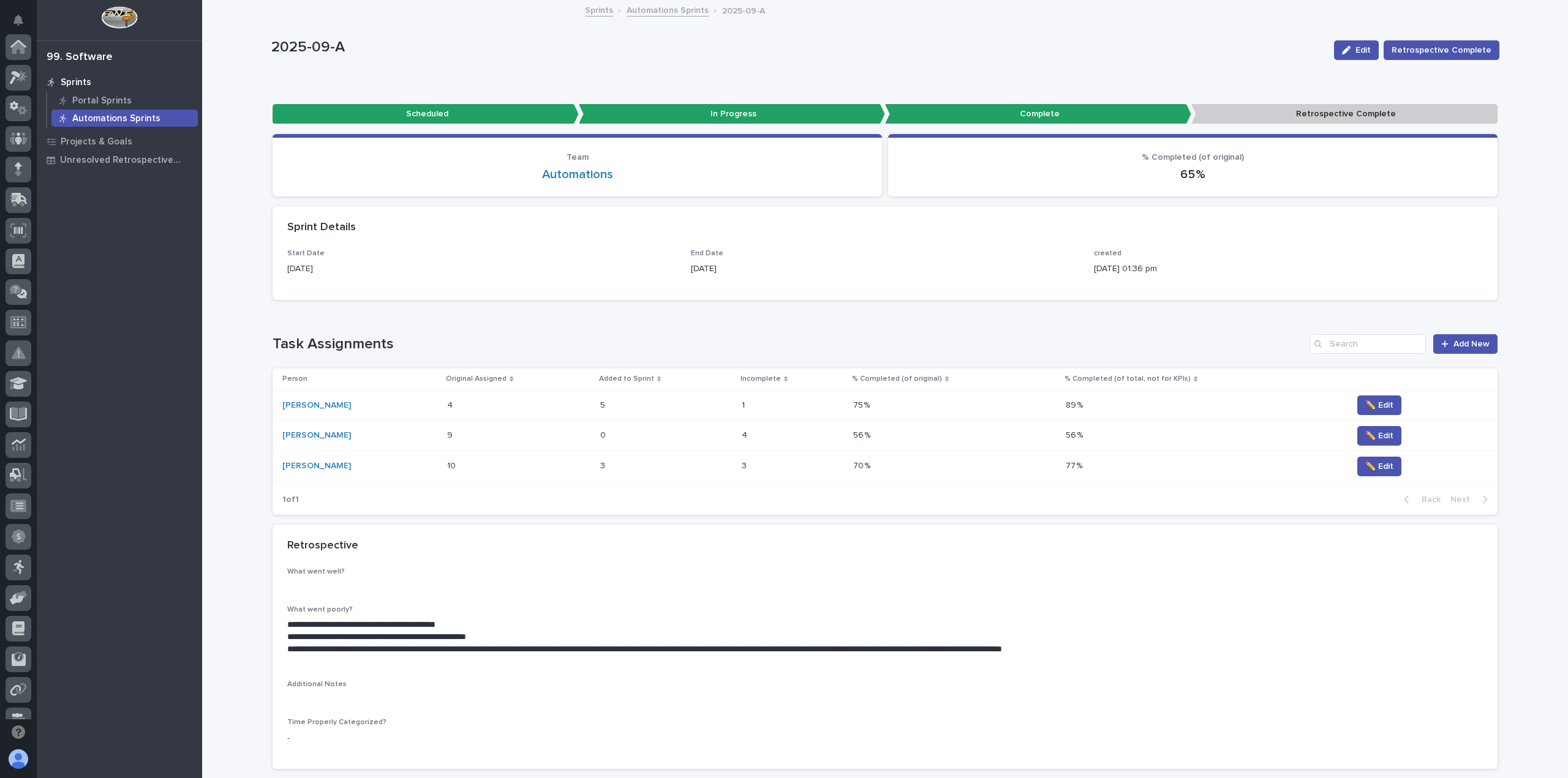
scroll to position [263, 0]
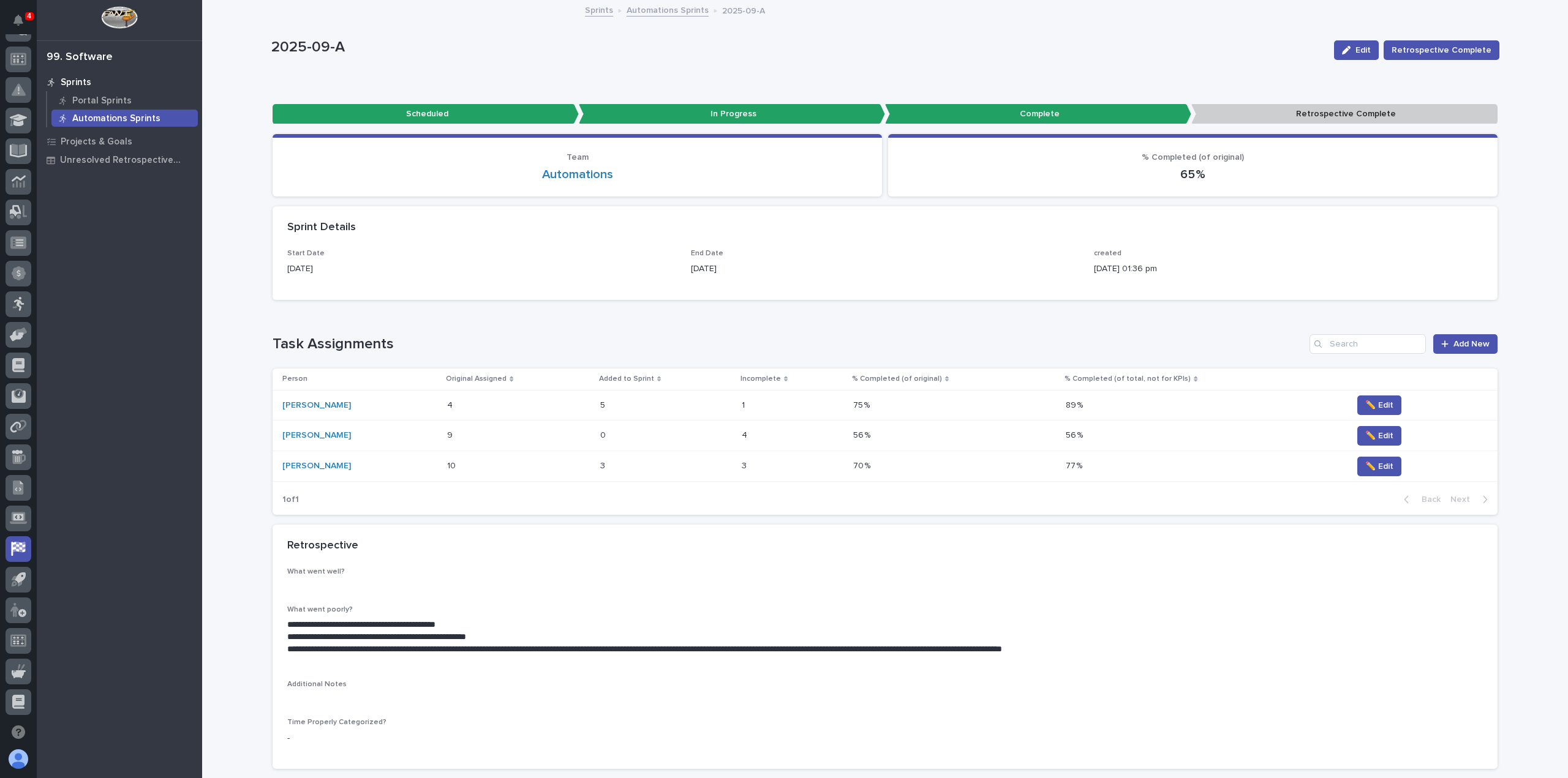
click at [650, 10] on link "Automations Sprints" at bounding box center [667, 10] width 82 height 14
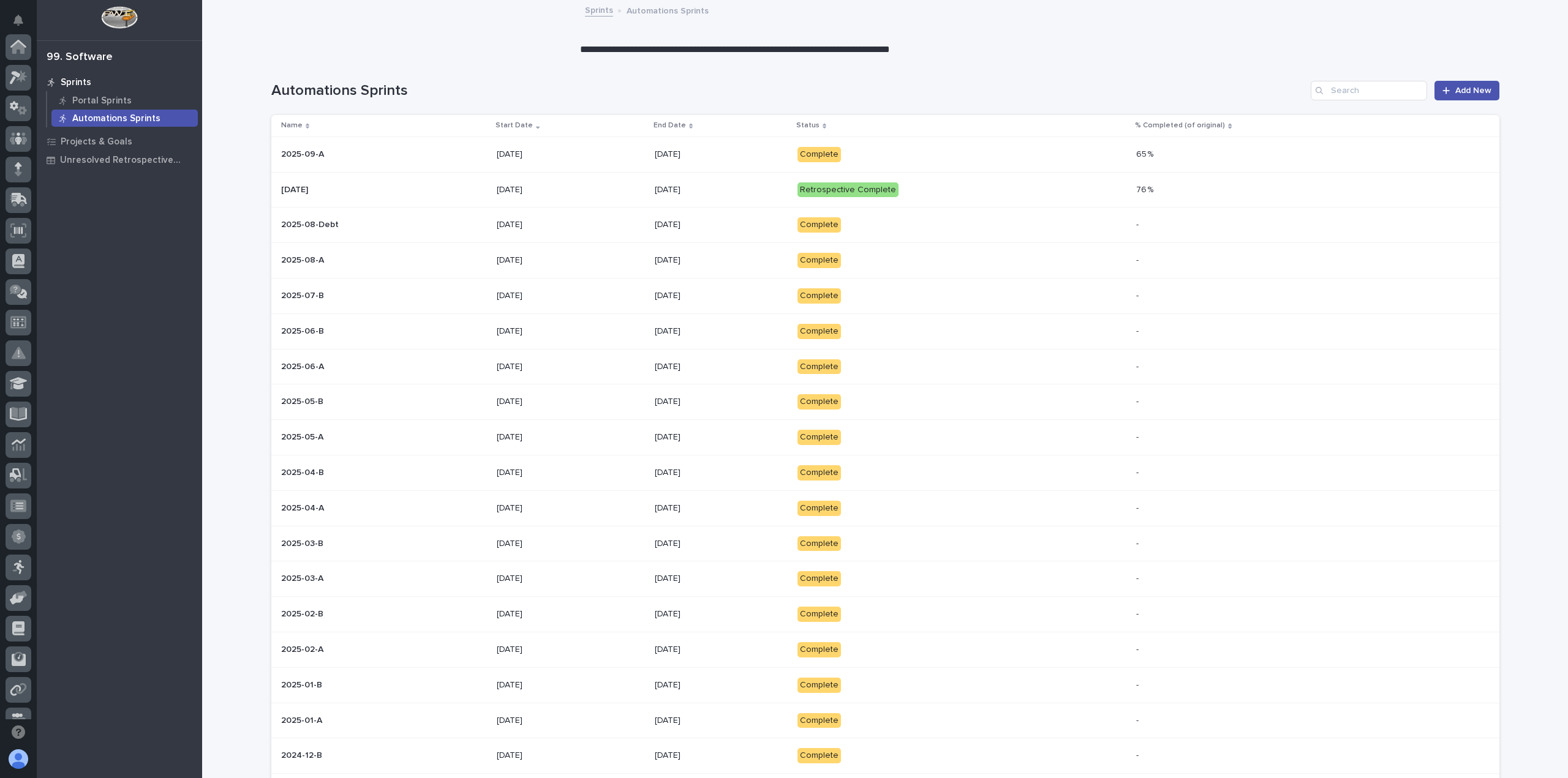
scroll to position [263, 0]
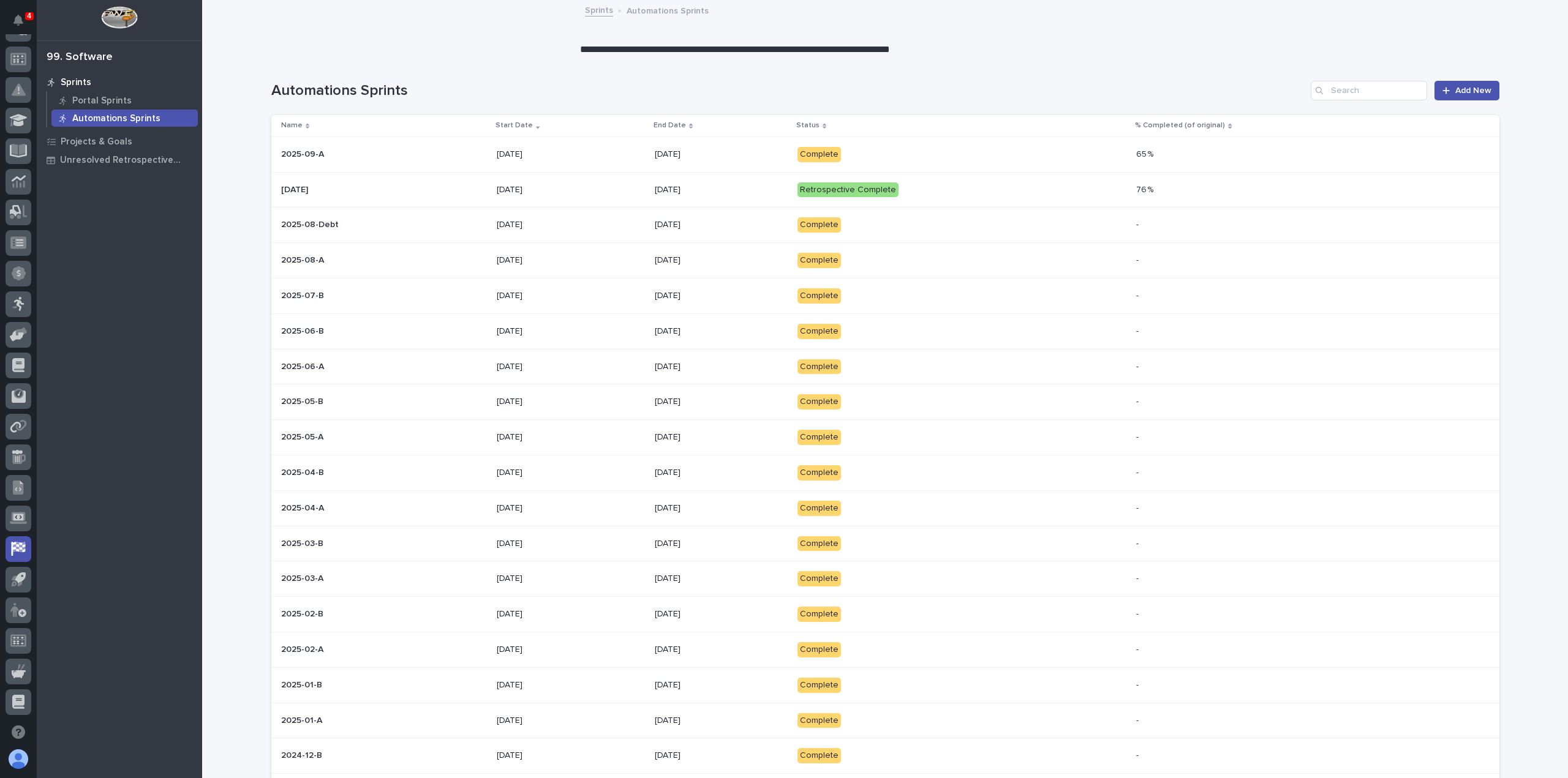
click at [116, 118] on p "Automations Sprints" at bounding box center [116, 119] width 88 height 11
